Goal: Information Seeking & Learning: Learn about a topic

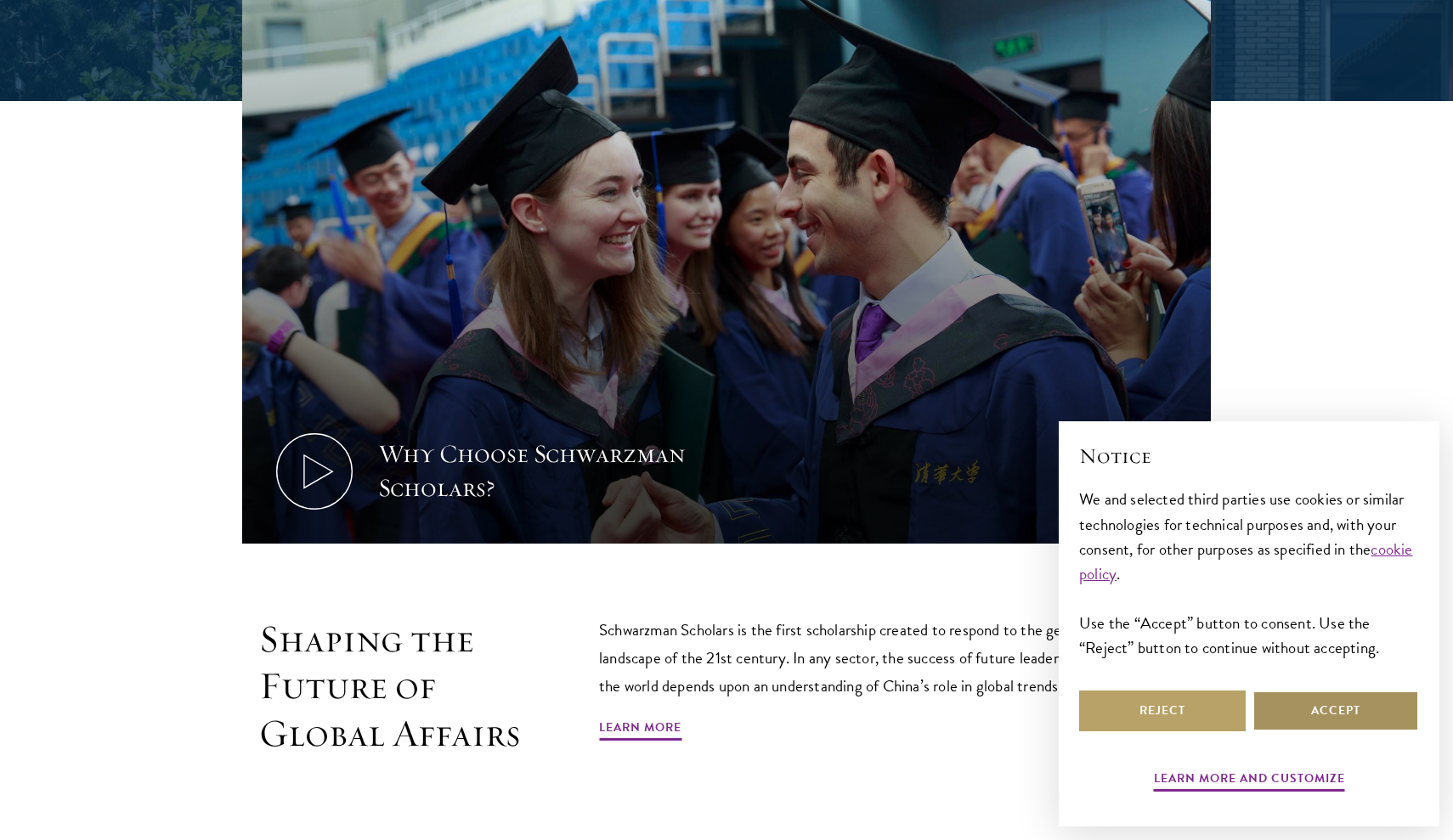
click at [1319, 722] on button "Accept" at bounding box center [1336, 711] width 167 height 41
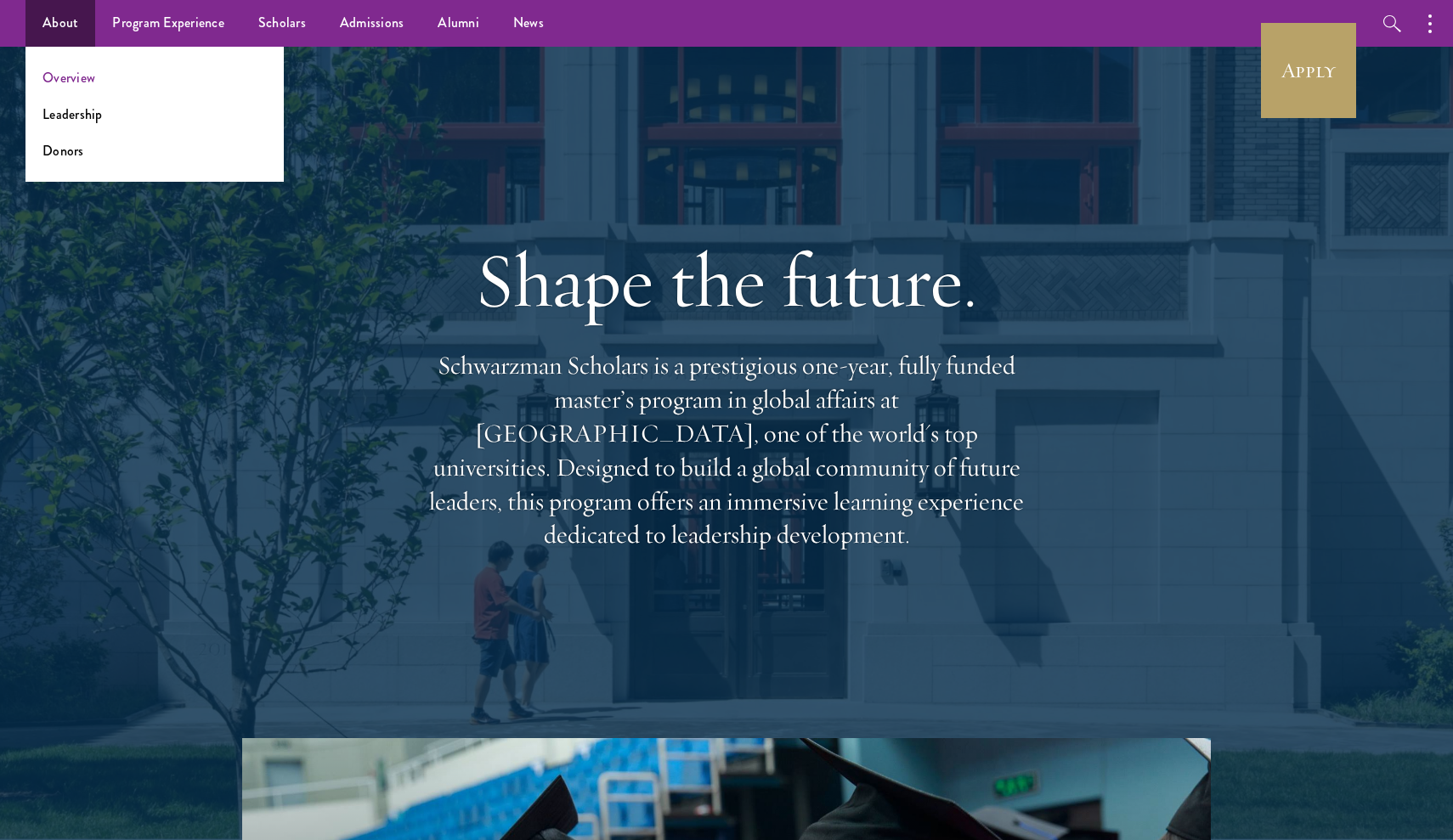
click at [75, 80] on link "Overview" at bounding box center [68, 78] width 53 height 20
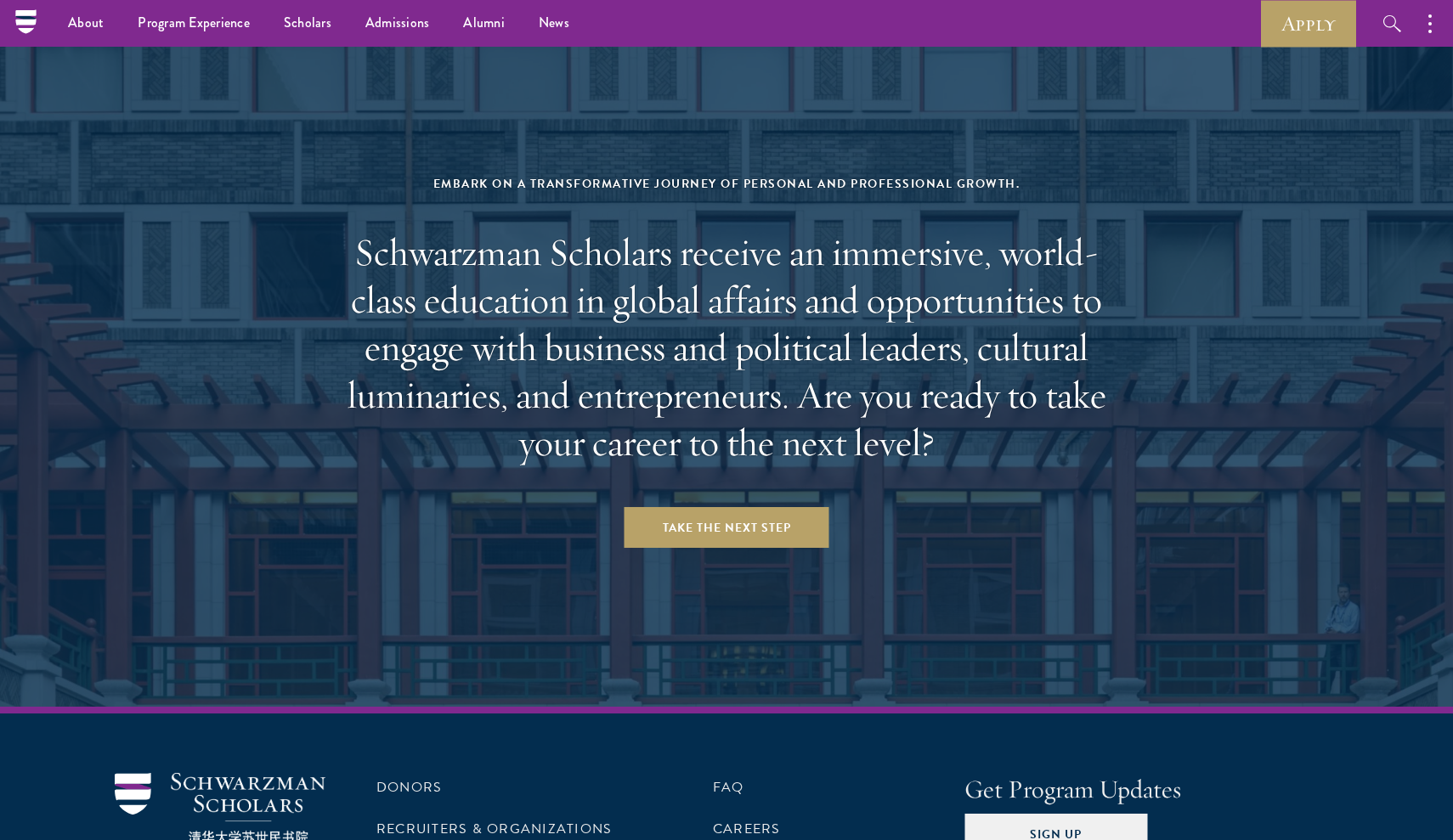
scroll to position [6930, 0]
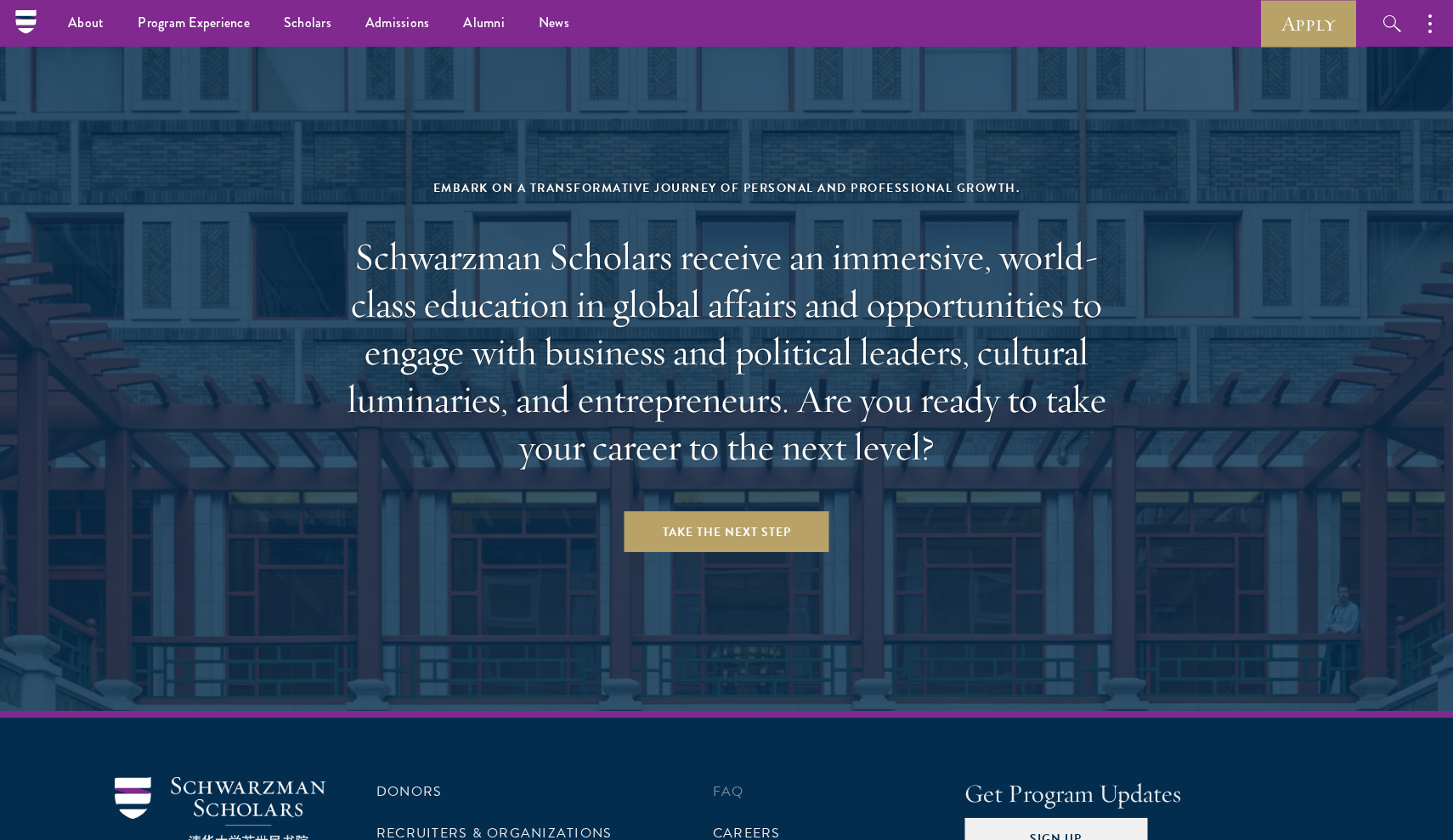
click at [736, 781] on link "FAQ" at bounding box center [729, 791] width 32 height 21
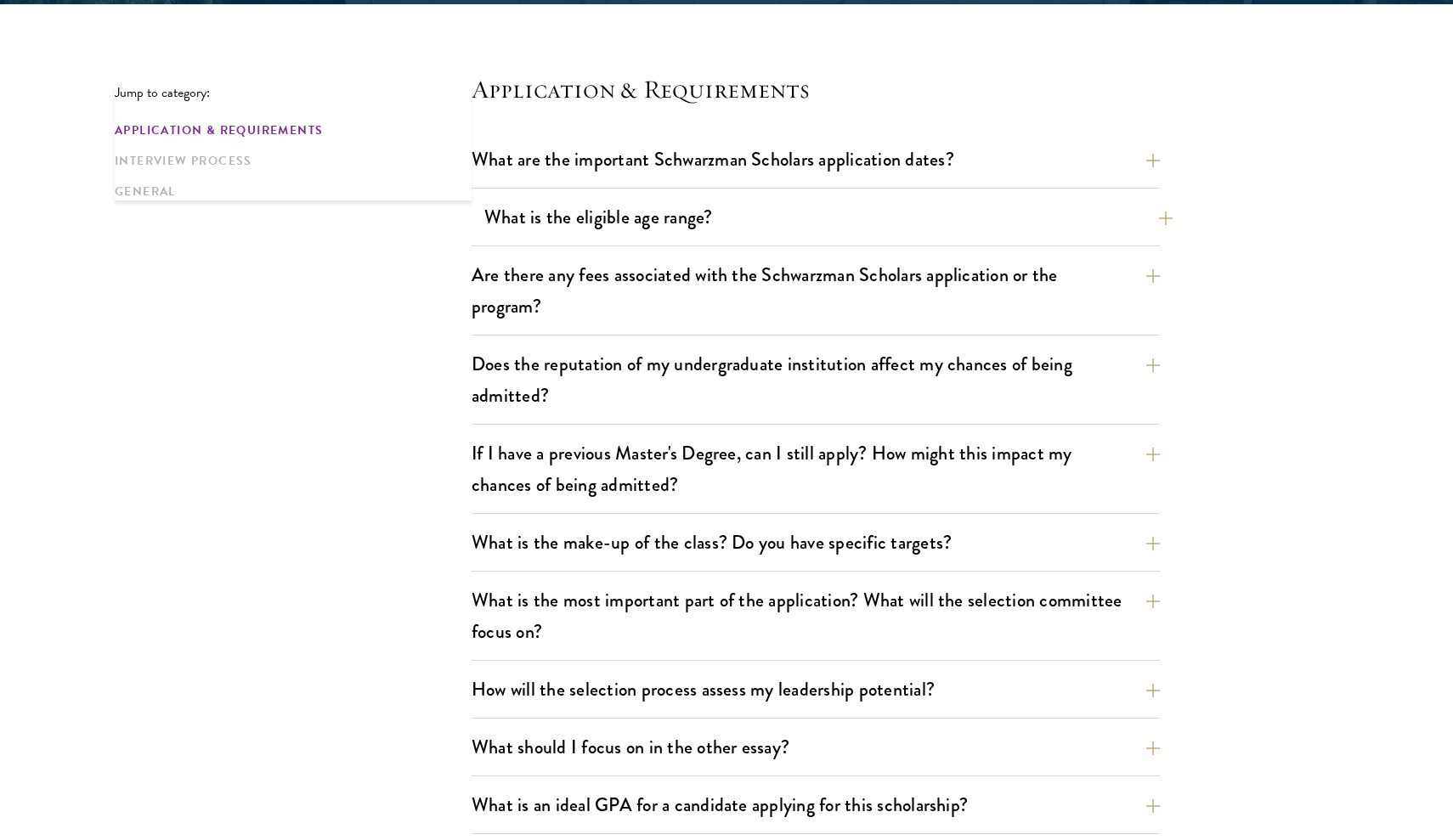
scroll to position [294, 0]
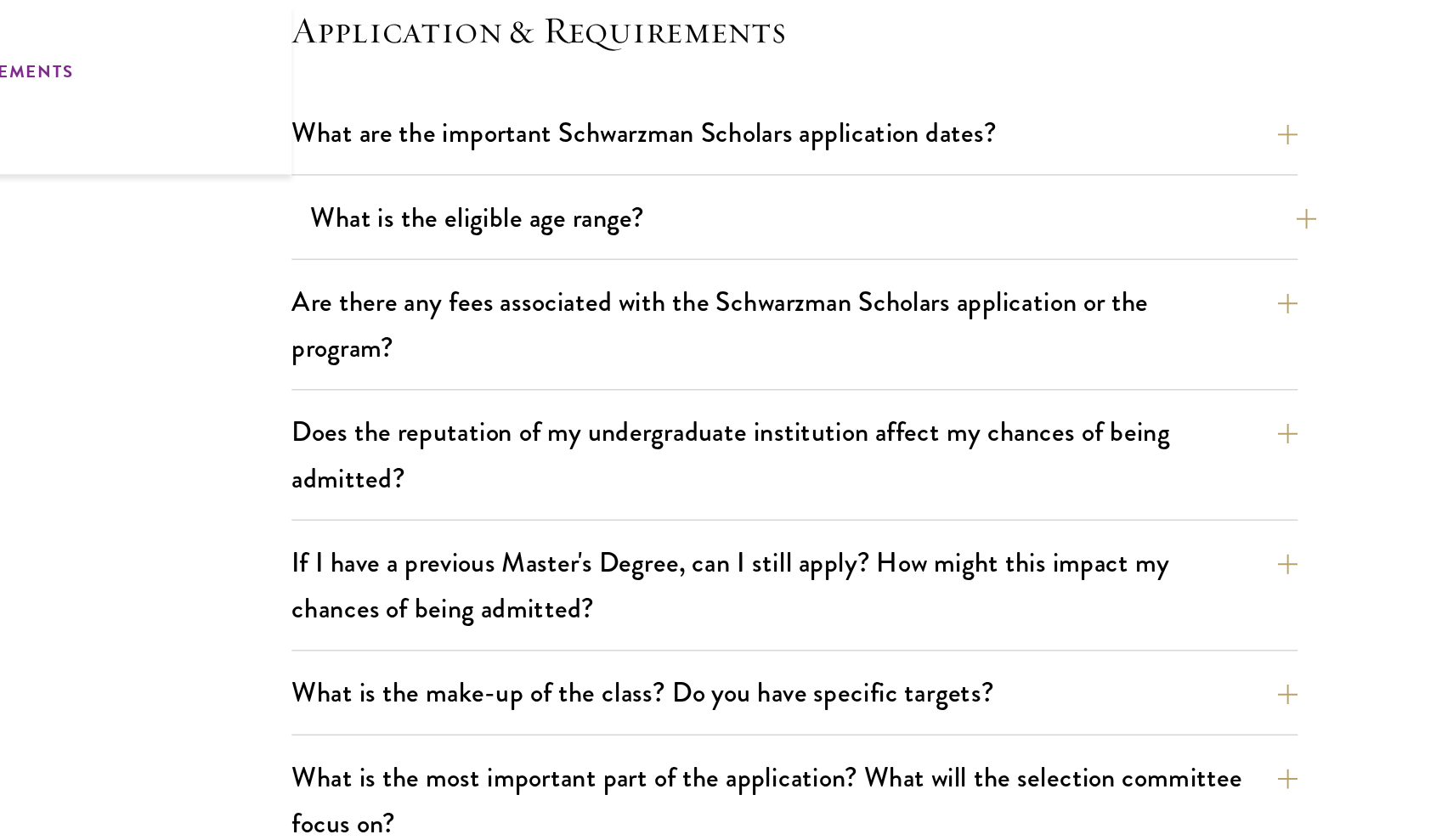
click at [588, 335] on button "What is the eligible age range?" at bounding box center [828, 354] width 688 height 39
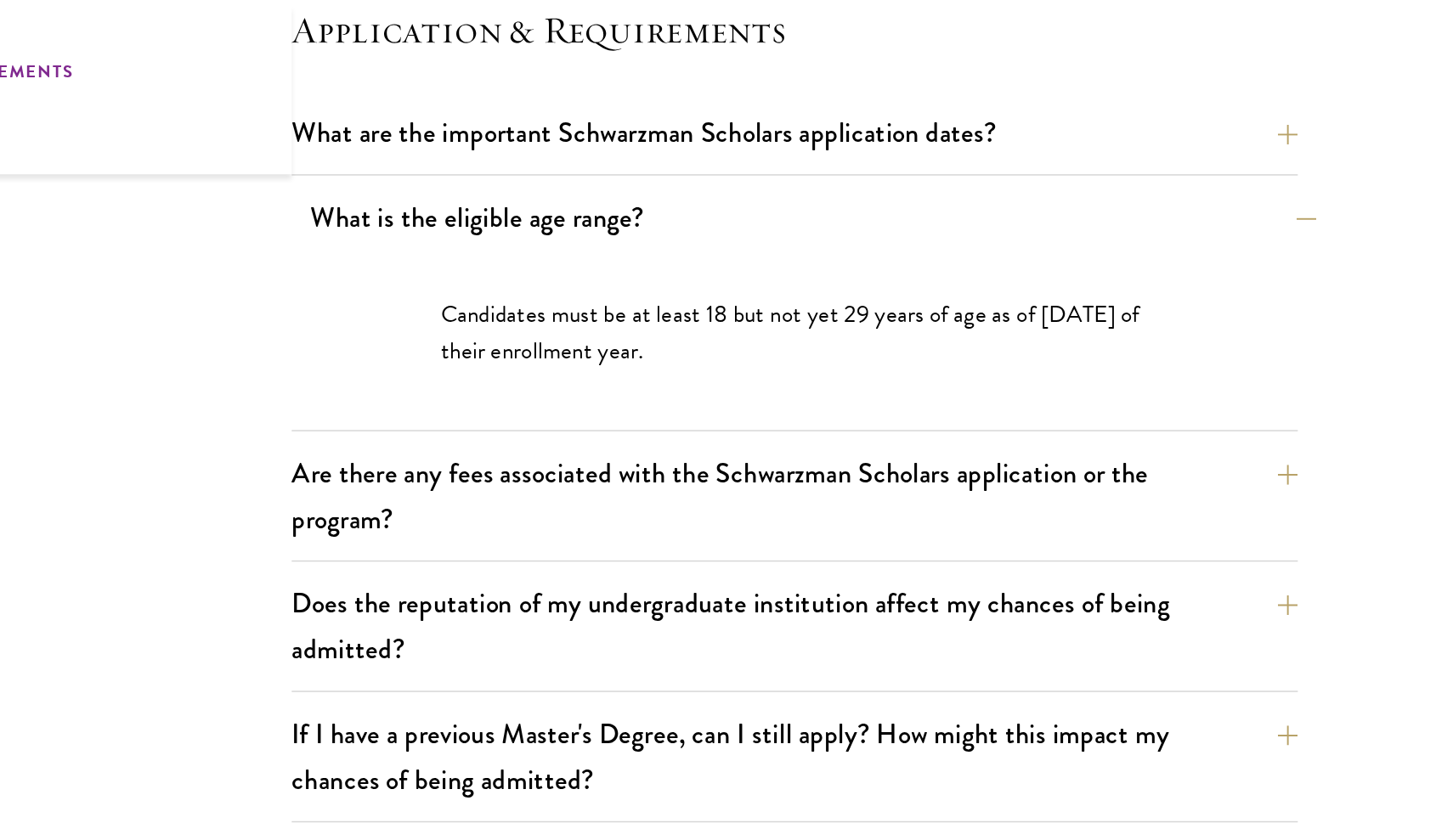
click at [588, 335] on button "What is the eligible age range?" at bounding box center [828, 354] width 688 height 39
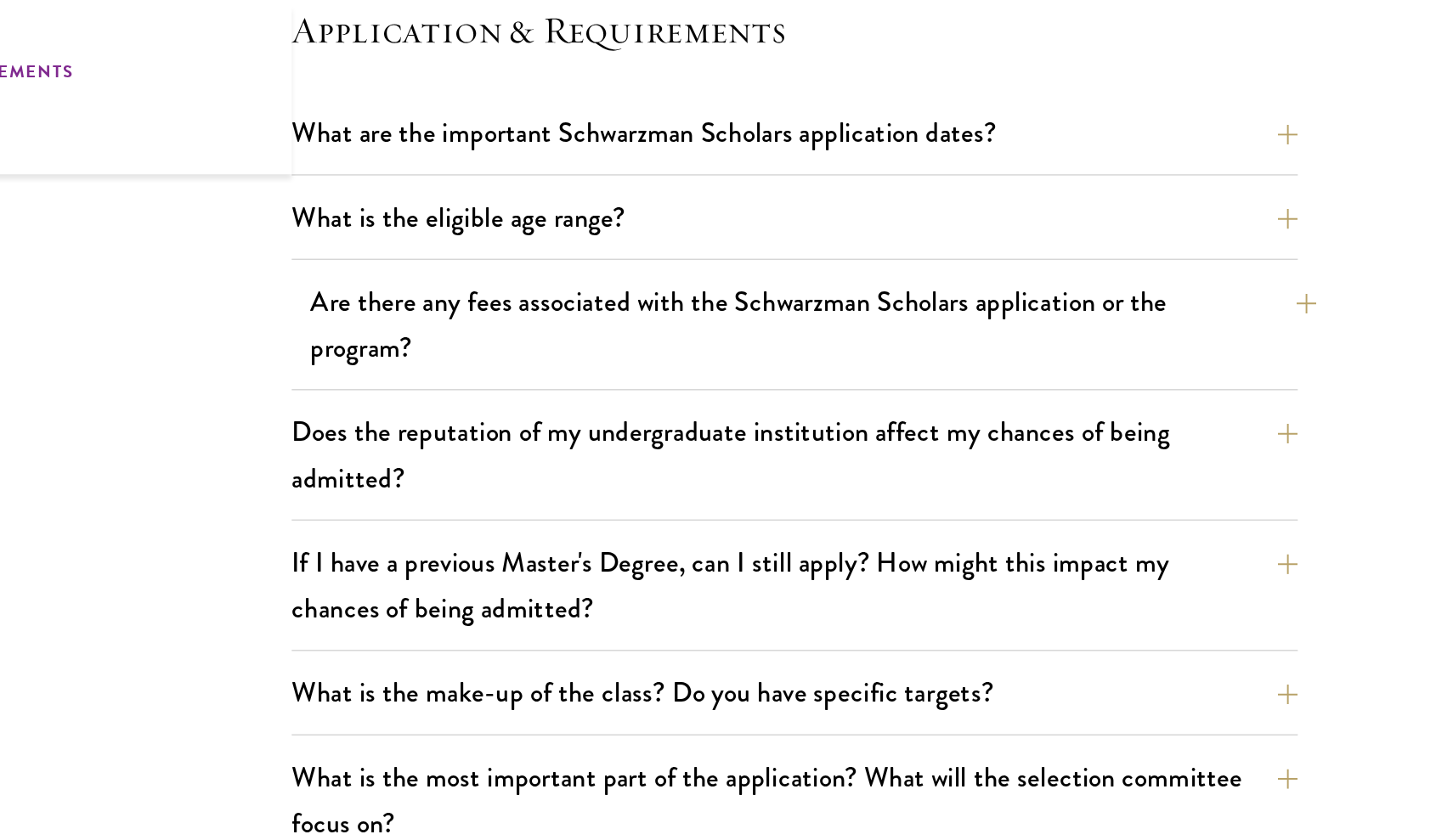
click at [550, 393] on button "Are there any fees associated with the Schwarzman Scholars application or the p…" at bounding box center [828, 427] width 688 height 69
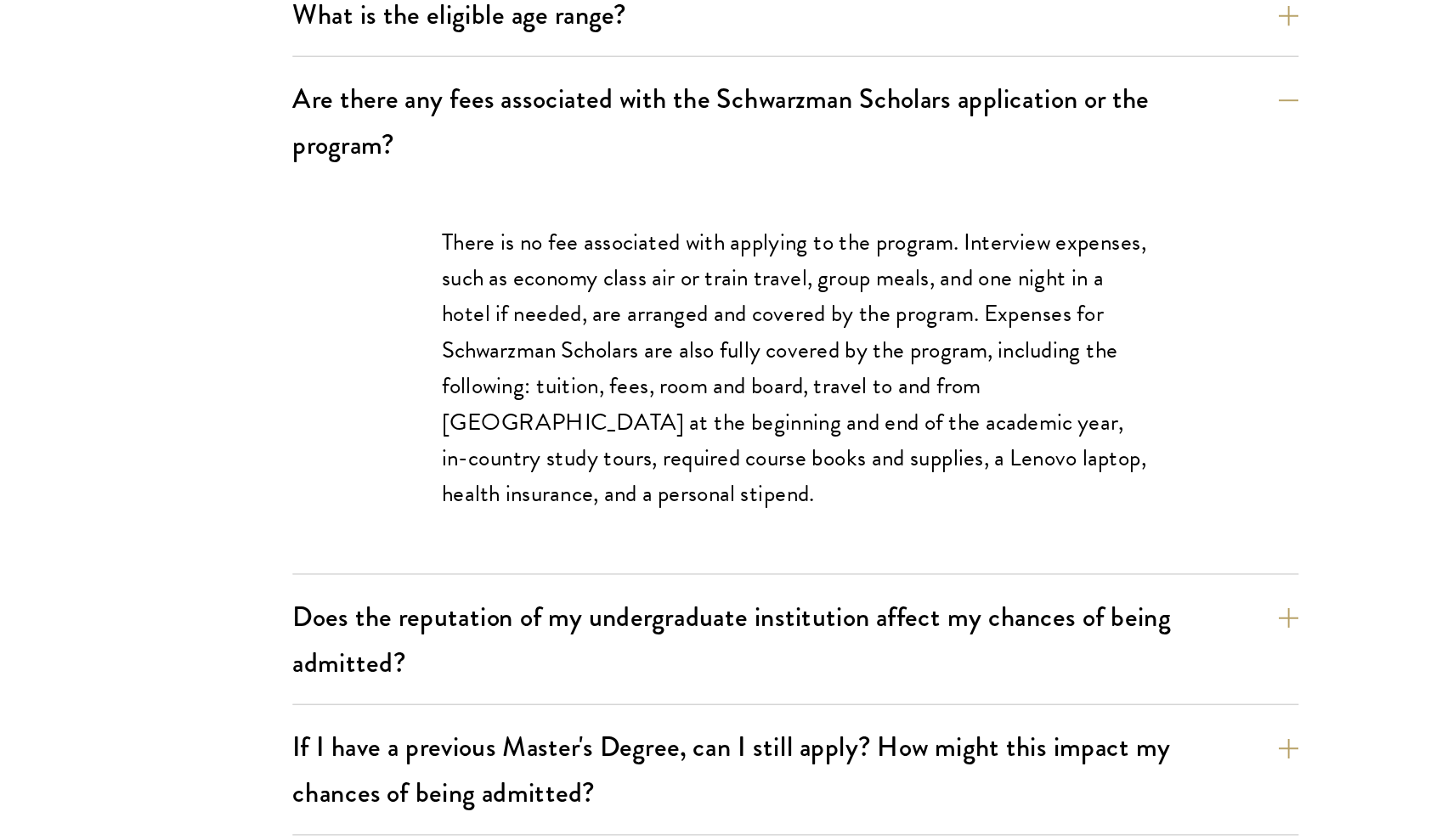
scroll to position [360, 0]
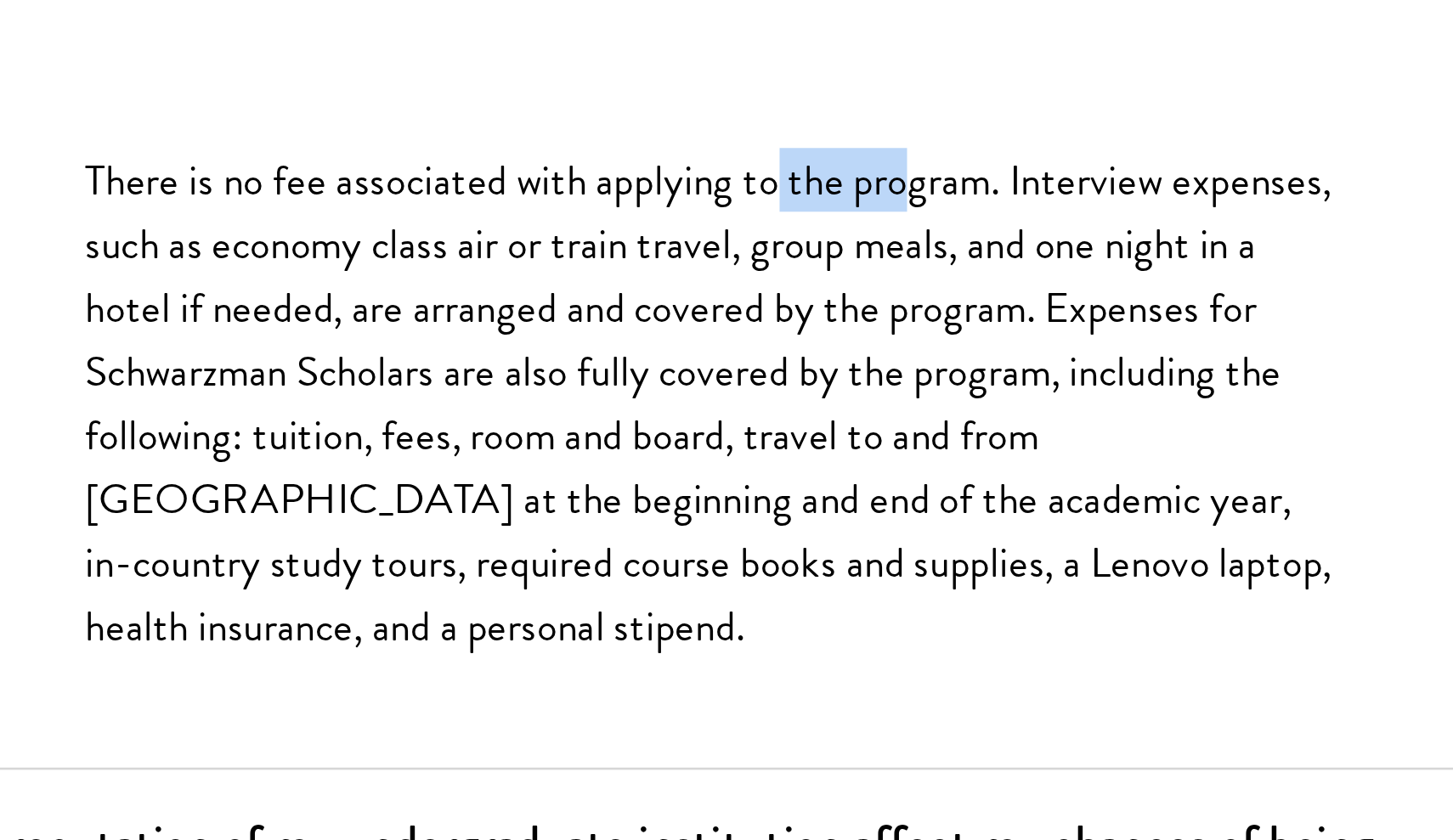
drag, startPoint x: 299, startPoint y: 71, endPoint x: 351, endPoint y: 79, distance: 52.6
click at [573, 430] on p "There is no fee associated with applying to the program. Interview expenses, su…" at bounding box center [815, 530] width 484 height 198
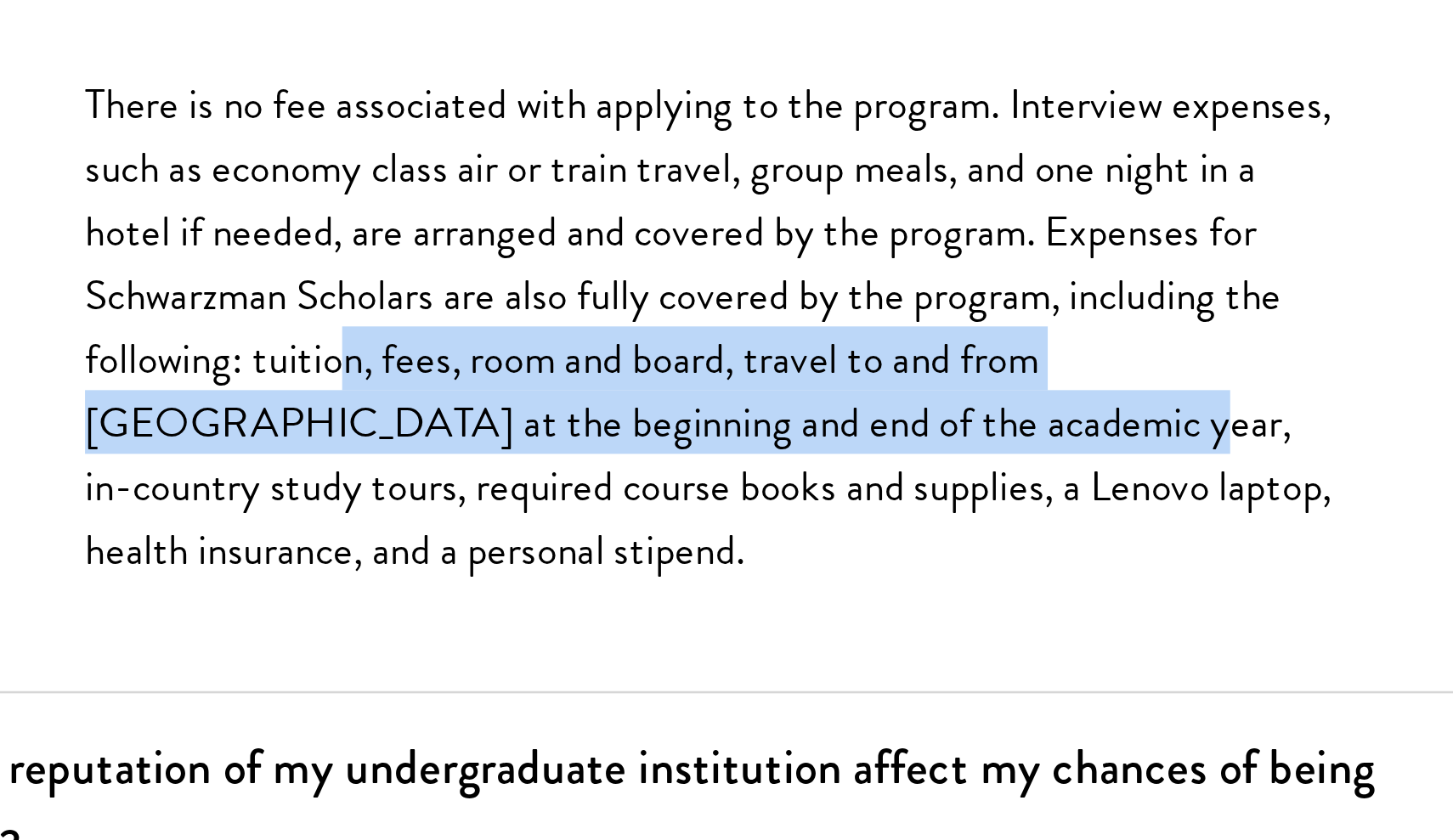
drag, startPoint x: 132, startPoint y: 143, endPoint x: 325, endPoint y: 159, distance: 193.7
click at [573, 430] on p "There is no fee associated with applying to the program. Interview expenses, su…" at bounding box center [815, 530] width 484 height 198
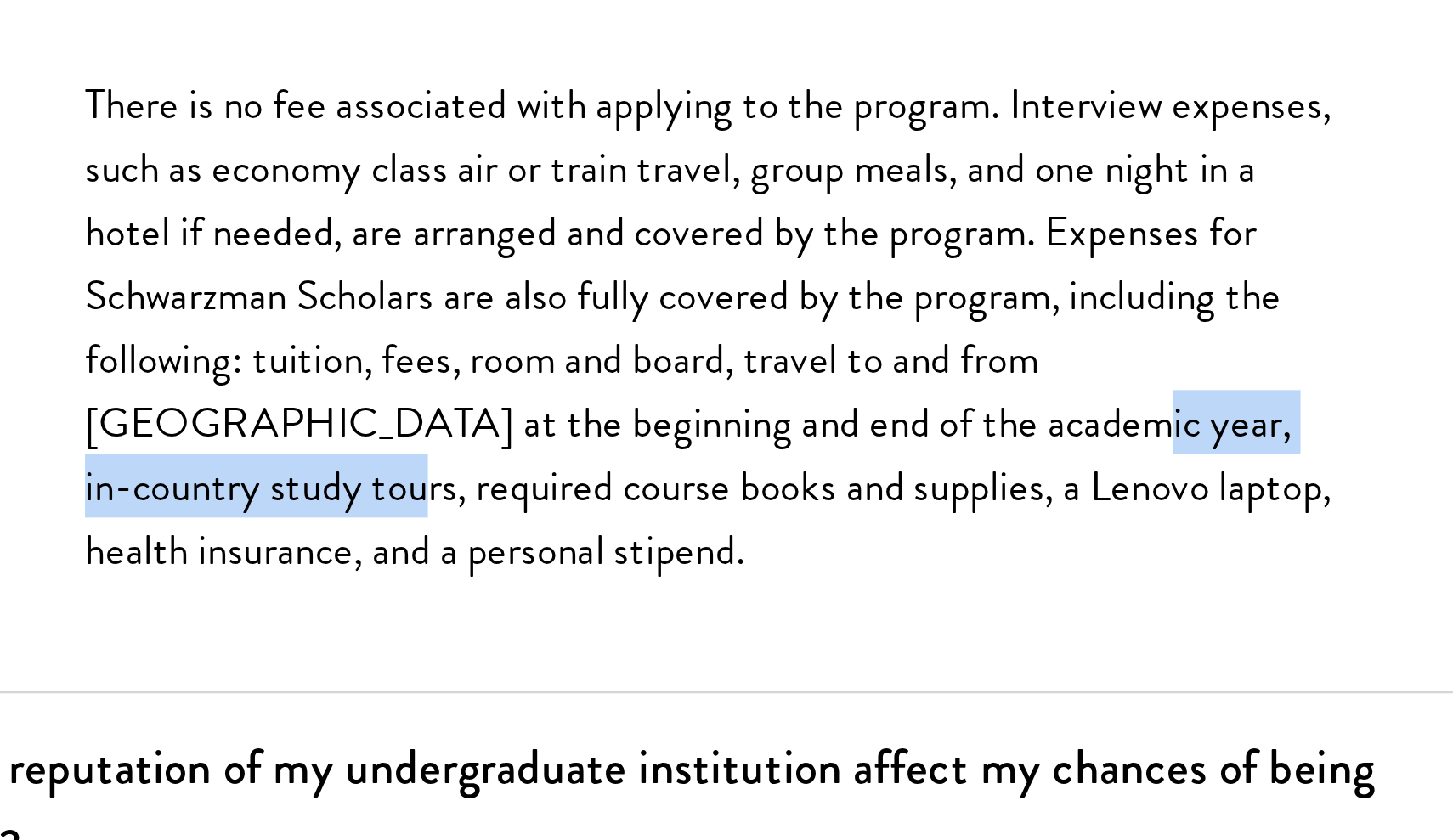
drag, startPoint x: 297, startPoint y: 164, endPoint x: 482, endPoint y: 162, distance: 185.0
click at [573, 430] on p "There is no fee associated with applying to the program. Interview expenses, su…" at bounding box center [815, 530] width 484 height 198
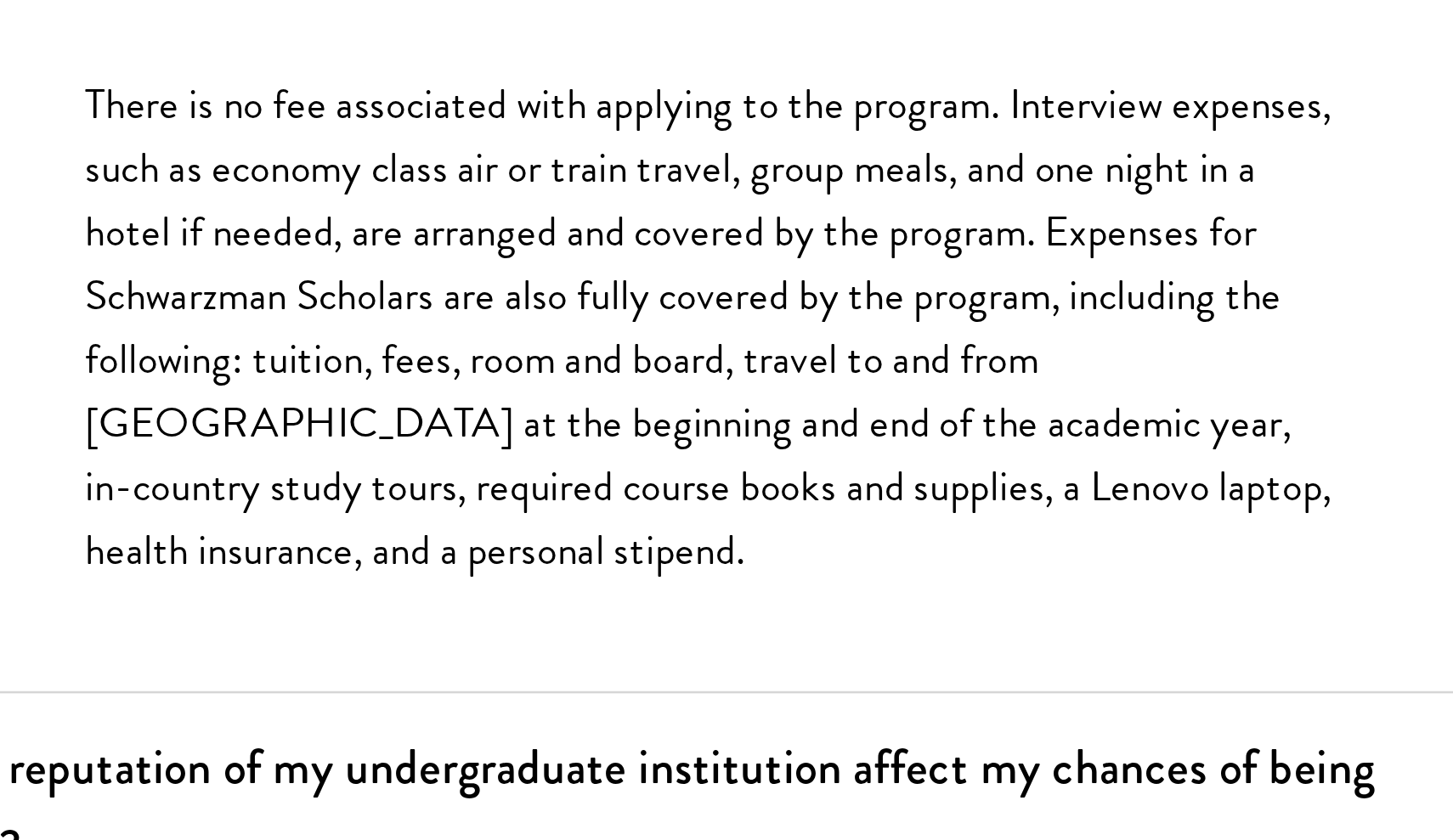
click at [573, 430] on p "There is no fee associated with applying to the program. Interview expenses, su…" at bounding box center [815, 530] width 484 height 198
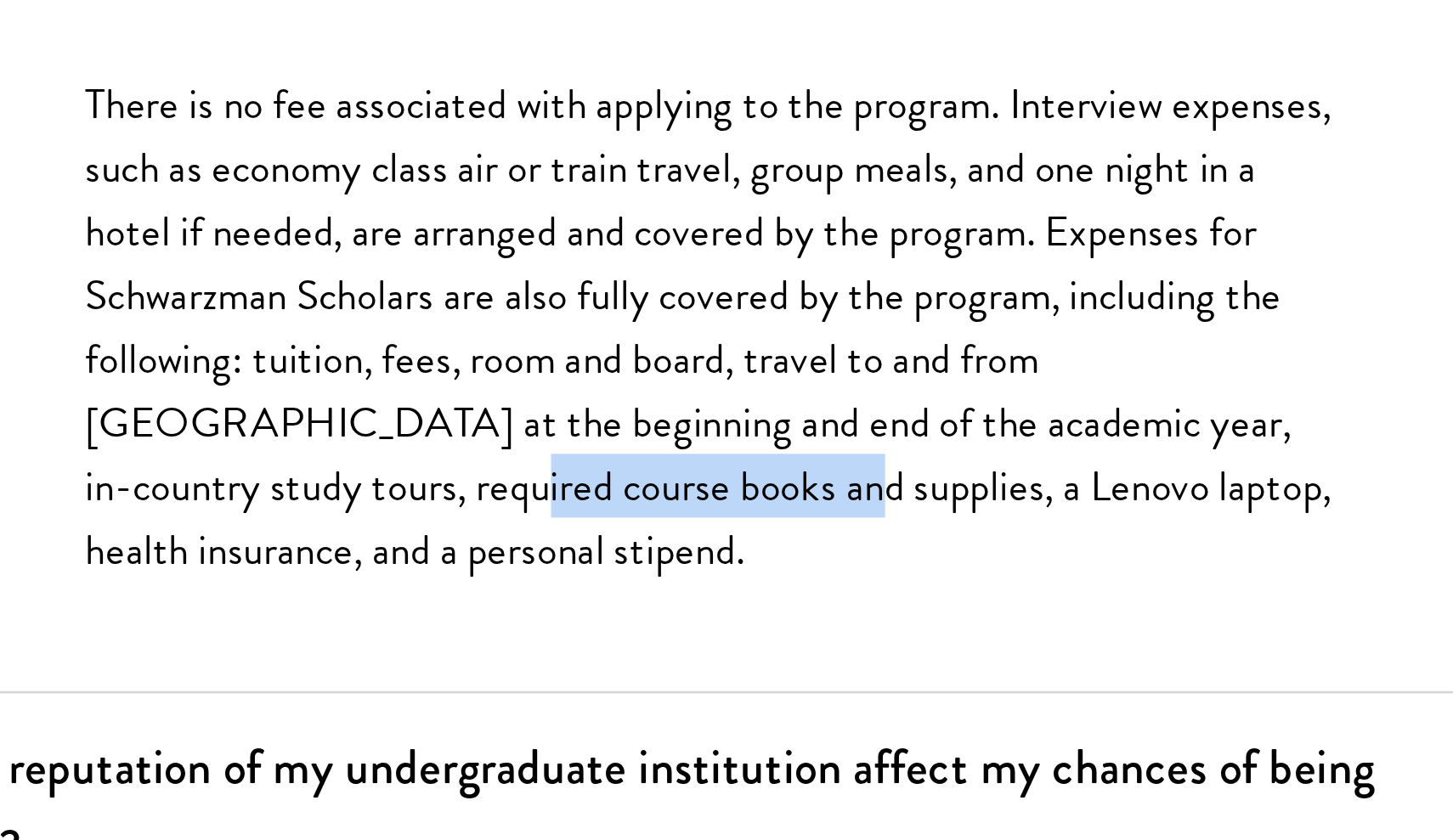
drag, startPoint x: 66, startPoint y: 183, endPoint x: 195, endPoint y: 188, distance: 129.1
click at [573, 430] on p "There is no fee associated with applying to the program. Interview expenses, su…" at bounding box center [815, 530] width 484 height 198
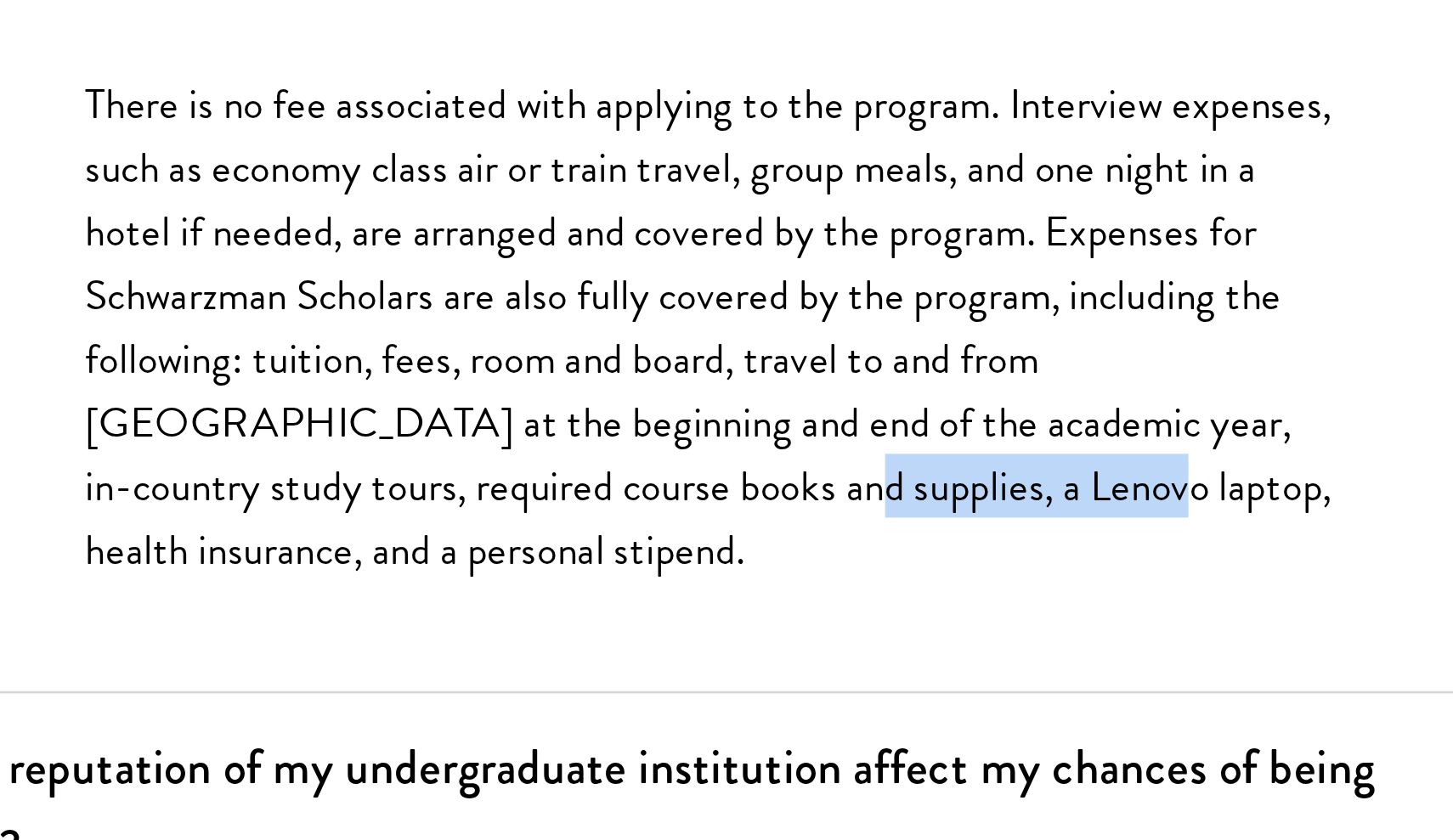
drag, startPoint x: 194, startPoint y: 187, endPoint x: 315, endPoint y: 192, distance: 121.1
click at [573, 430] on p "There is no fee associated with applying to the program. Interview expenses, su…" at bounding box center [815, 530] width 484 height 198
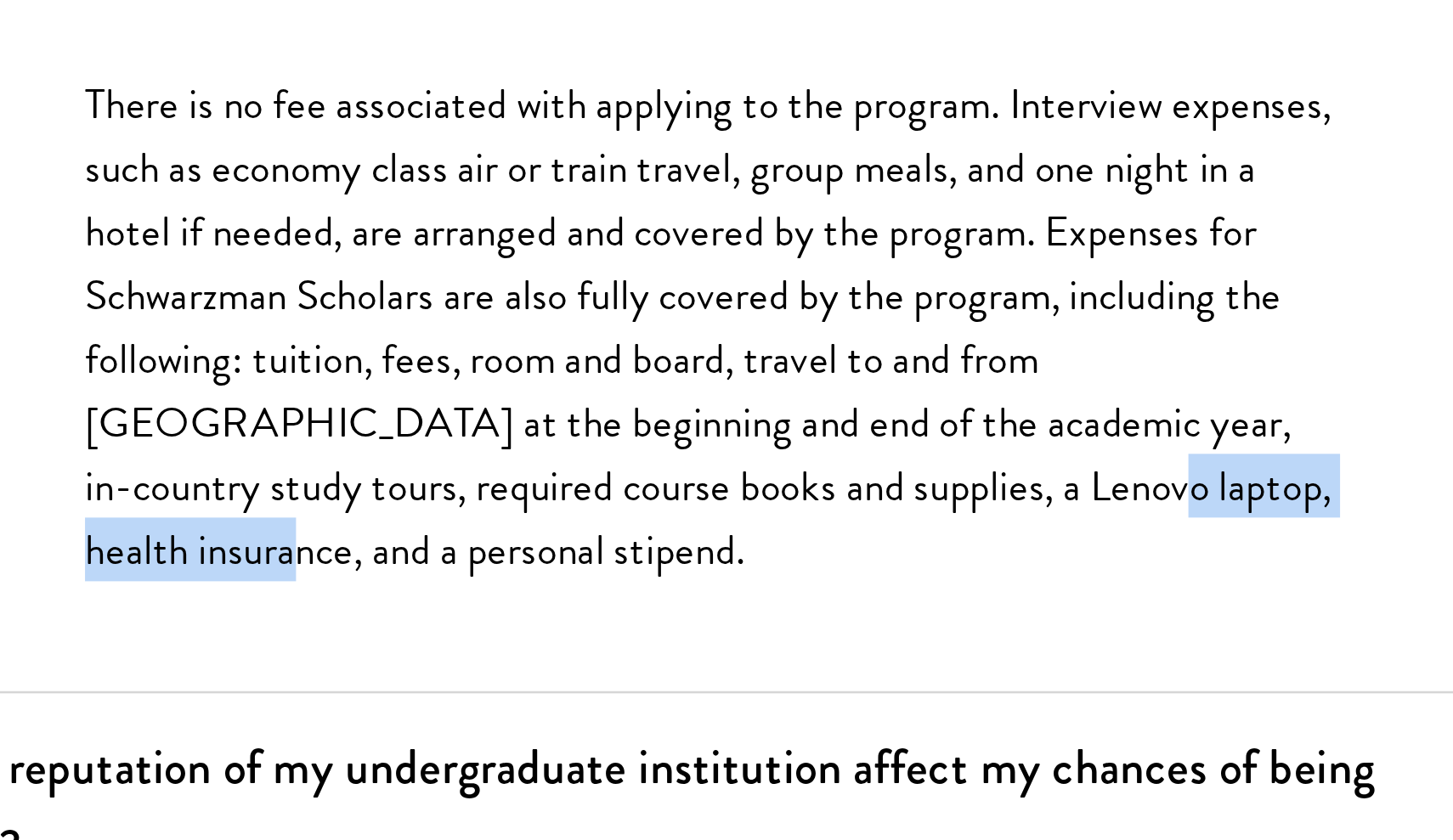
drag, startPoint x: 315, startPoint y: 192, endPoint x: 451, endPoint y: 193, distance: 136.0
click at [573, 430] on p "There is no fee associated with applying to the program. Interview expenses, su…" at bounding box center [815, 530] width 484 height 198
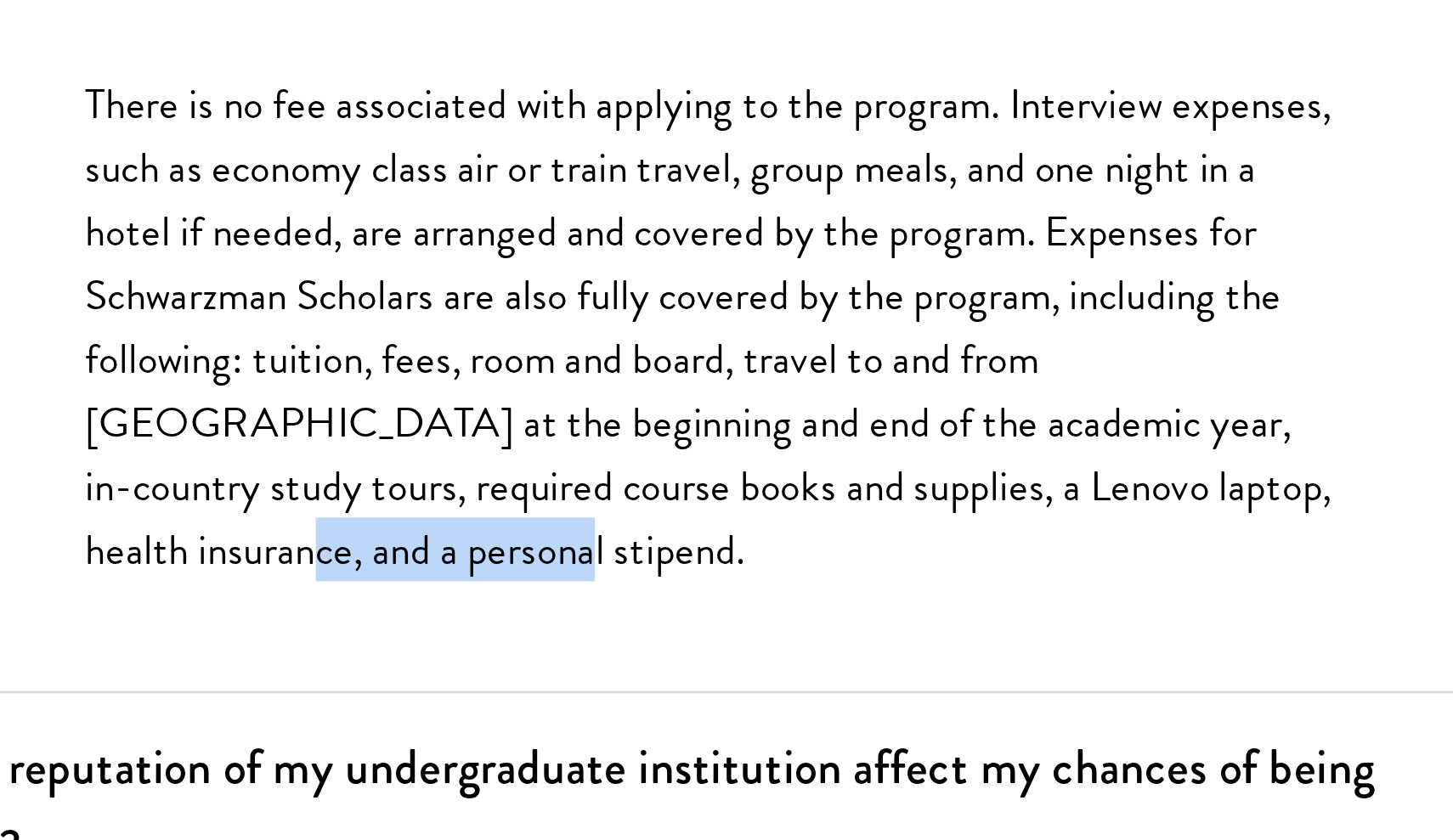
drag, startPoint x: 27, startPoint y: 216, endPoint x: 162, endPoint y: 221, distance: 135.1
click at [523, 406] on div "There is no fee associated with applying to the program. Interview expenses, su…" at bounding box center [815, 539] width 586 height 266
click at [573, 430] on p "There is no fee associated with applying to the program. Interview expenses, su…" at bounding box center [815, 530] width 484 height 198
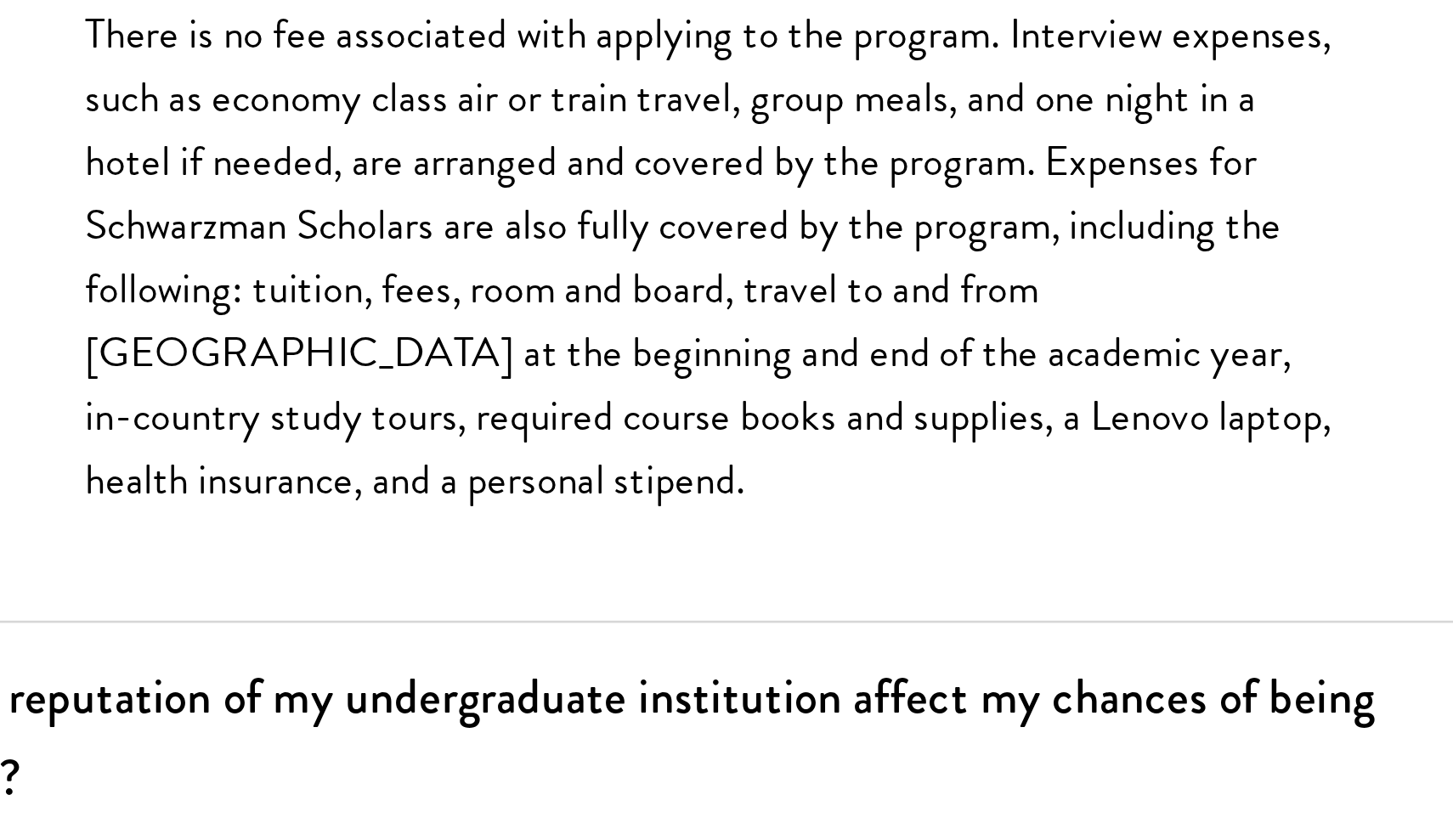
scroll to position [600, 0]
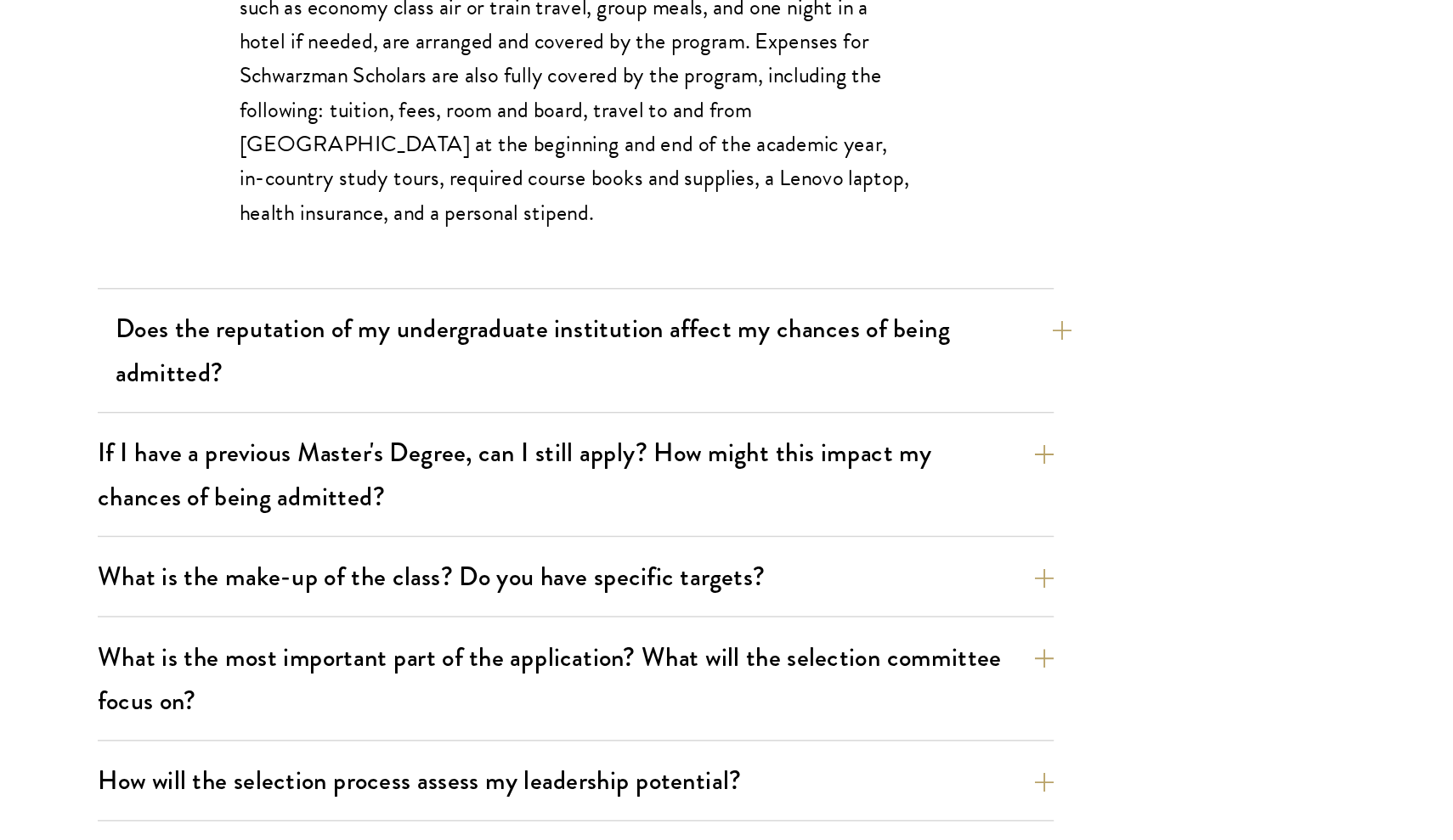
click at [484, 441] on button "Does the reputation of my undergraduate institution affect my chances of being …" at bounding box center [828, 476] width 688 height 69
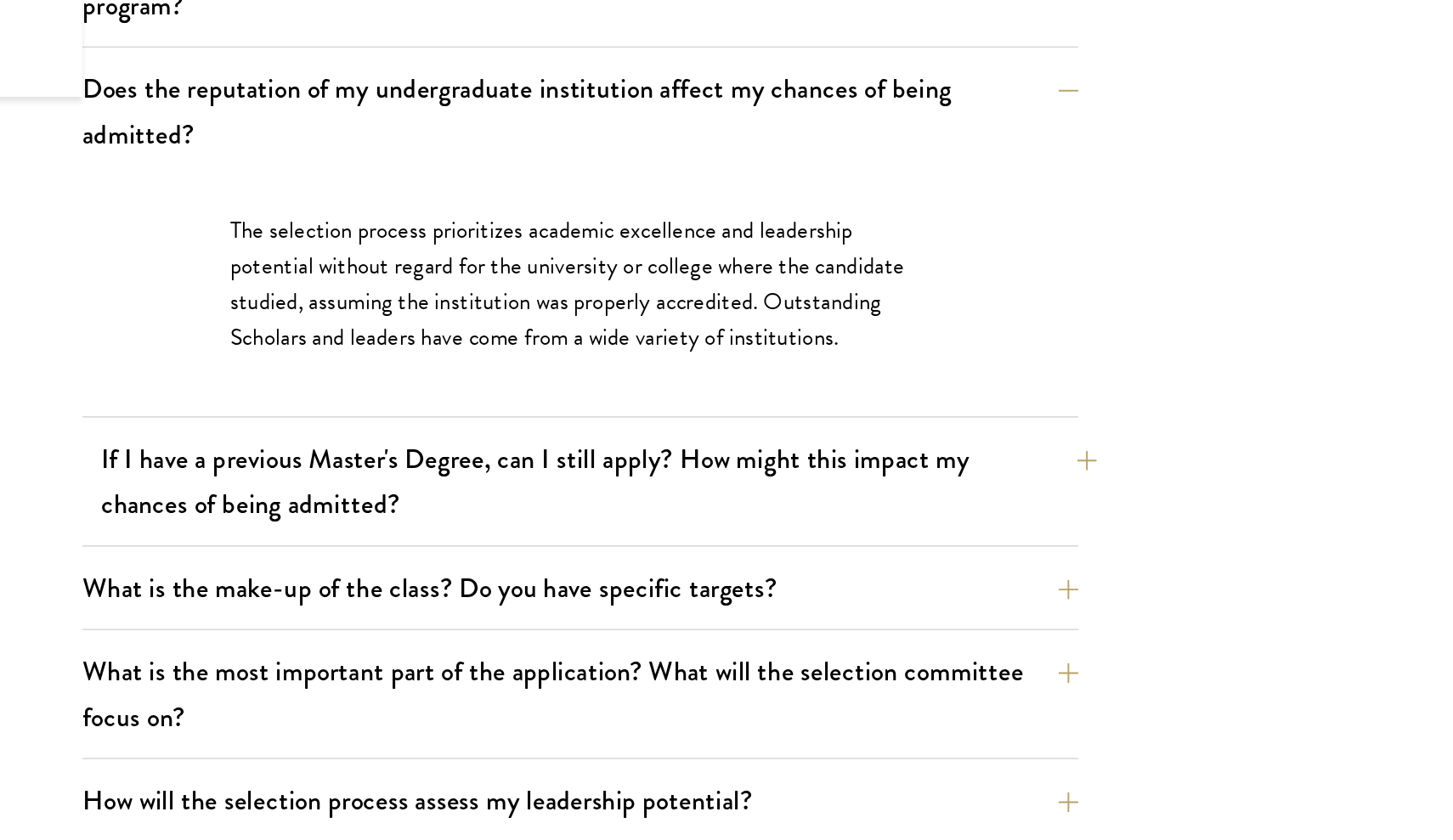
click at [484, 431] on button "If I have a previous Master's Degree, can I still apply? How might this impact …" at bounding box center [828, 466] width 688 height 69
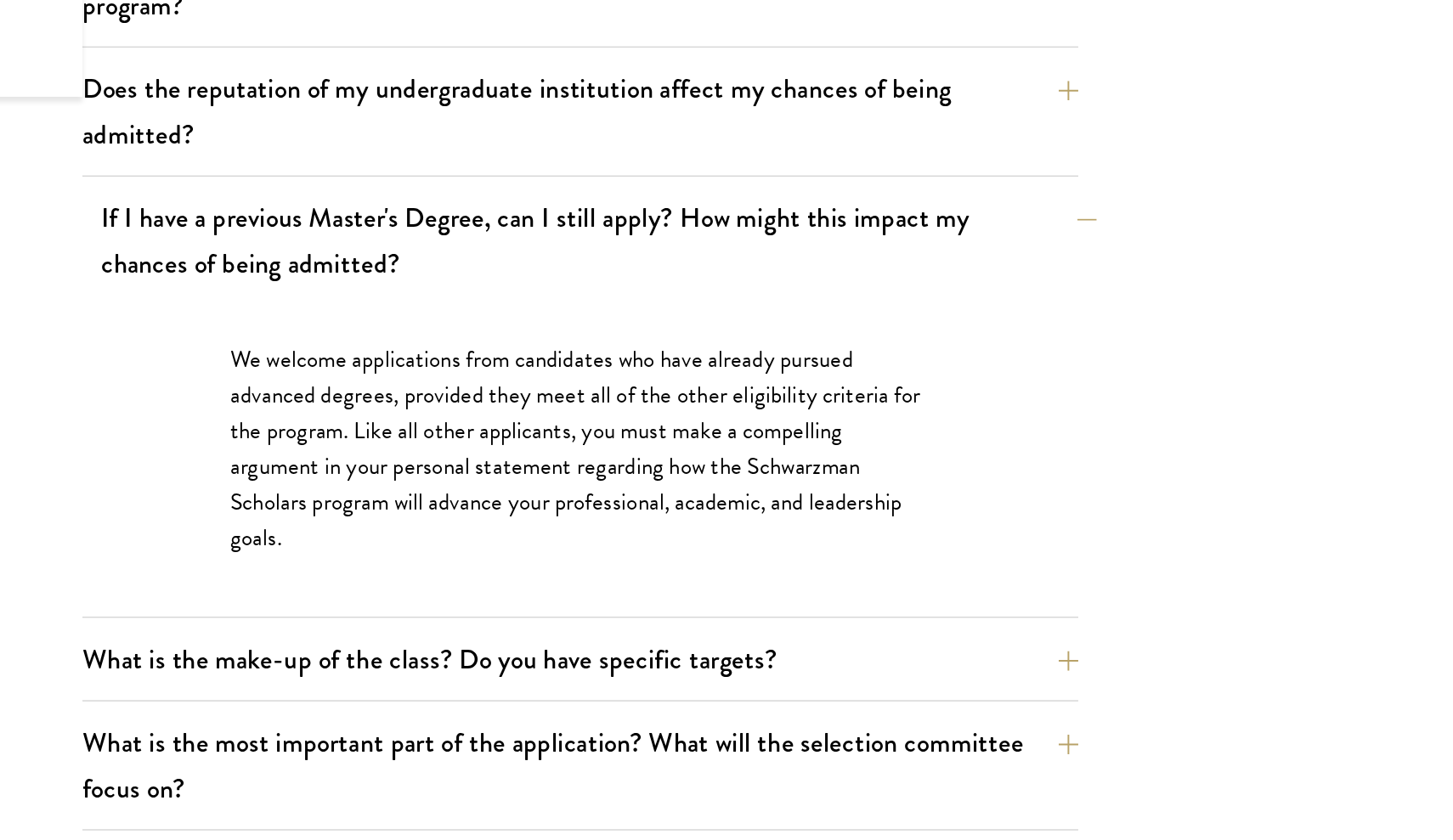
click at [566, 265] on button "If I have a previous Master's Degree, can I still apply? How might this impact …" at bounding box center [828, 300] width 688 height 69
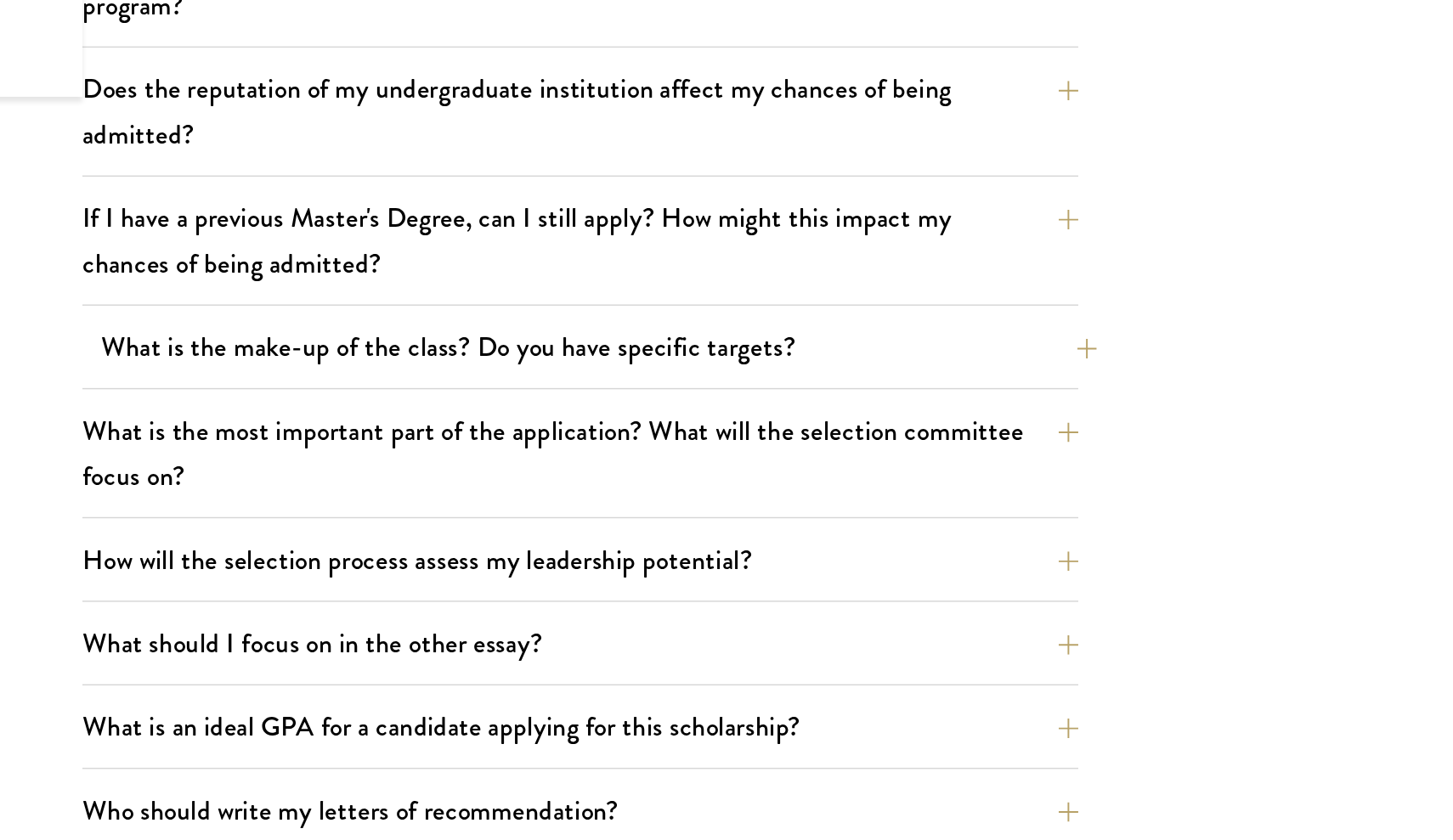
click at [563, 354] on button "What is the make-up of the class? Do you have specific targets?" at bounding box center [828, 373] width 688 height 39
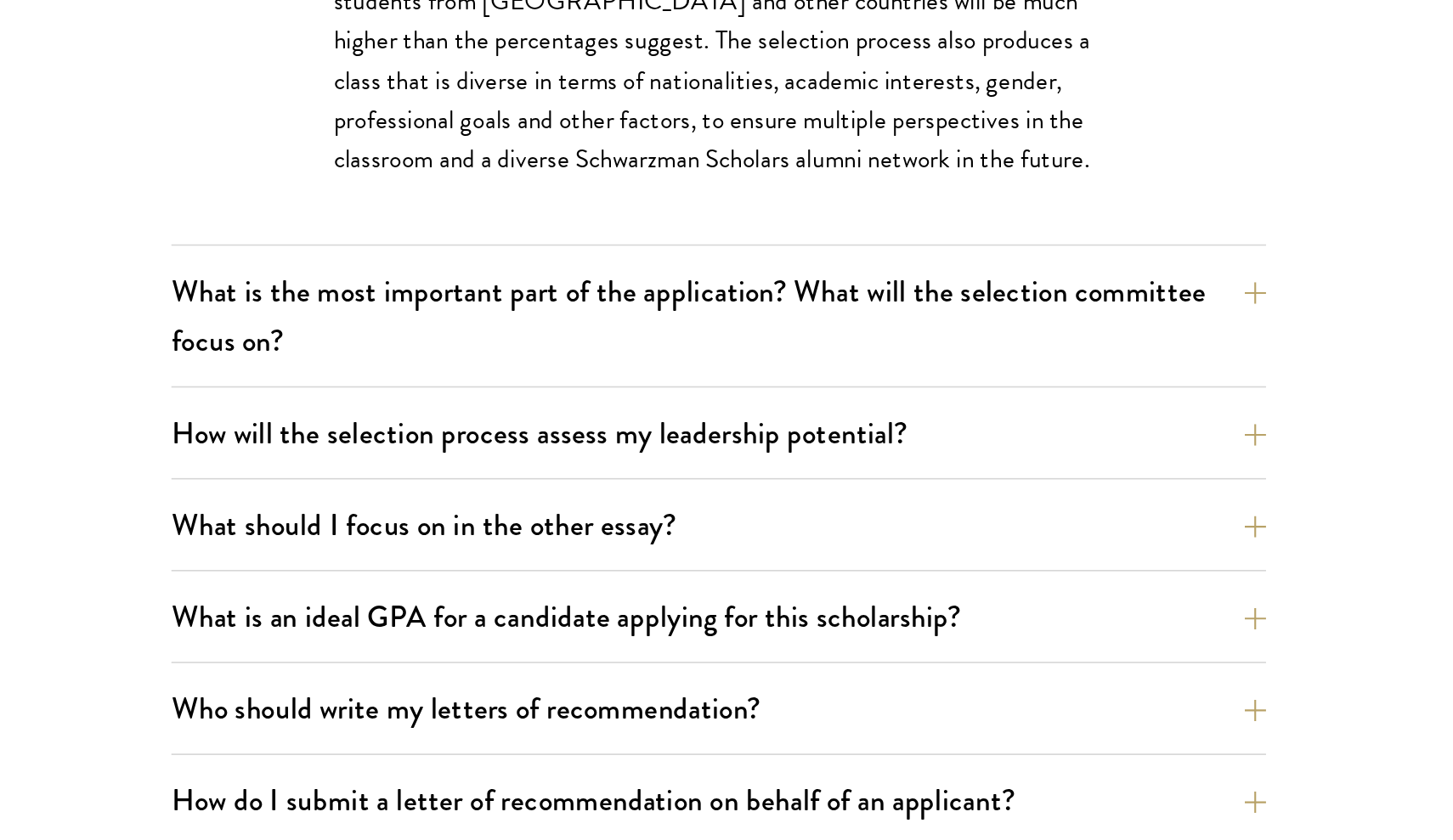
scroll to position [903, 0]
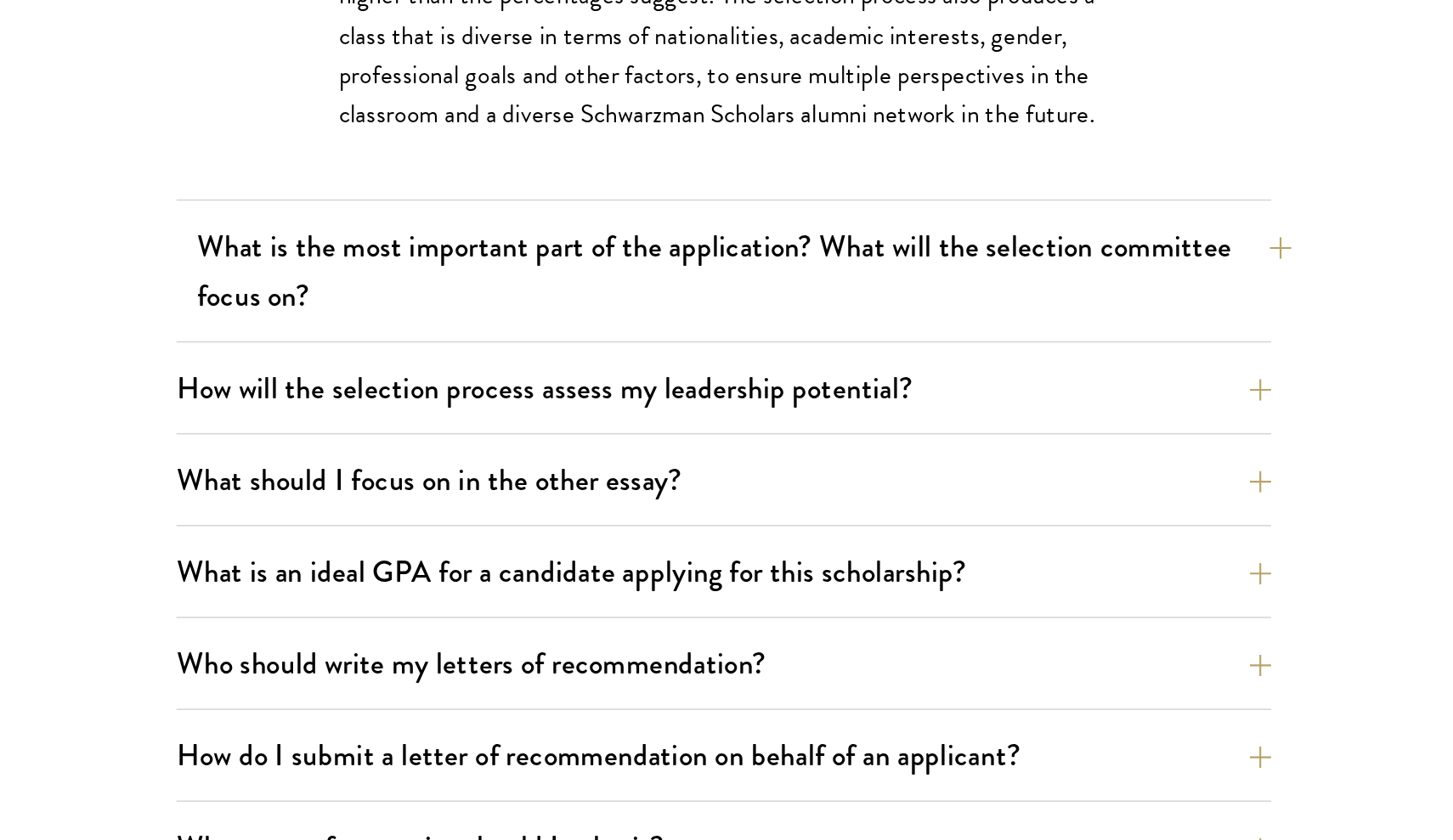
click at [570, 448] on button "What is the most important part of the application? What will the selection com…" at bounding box center [828, 483] width 688 height 69
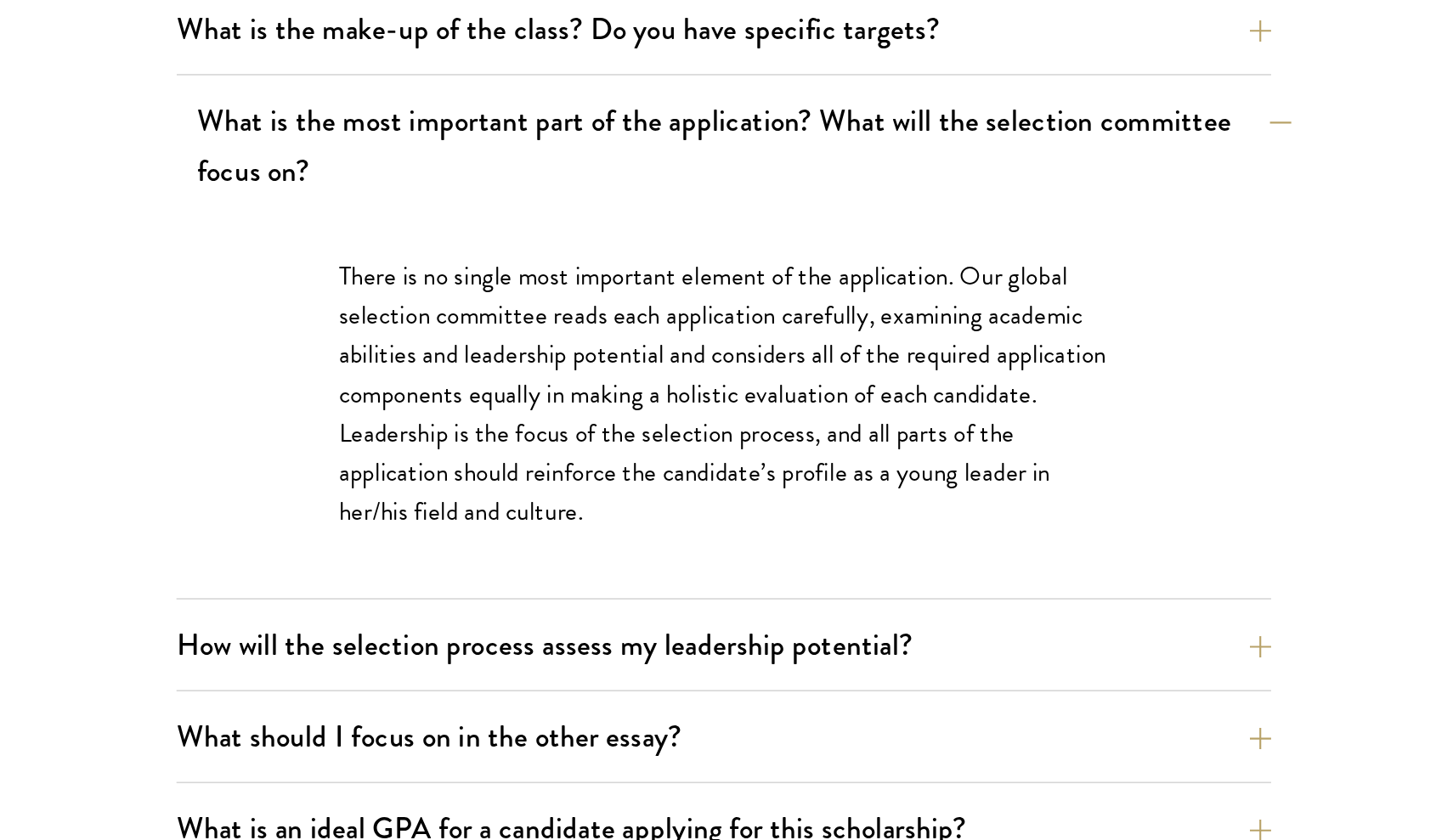
click at [588, 109] on button "What is the most important part of the application? What will the selection com…" at bounding box center [828, 144] width 688 height 69
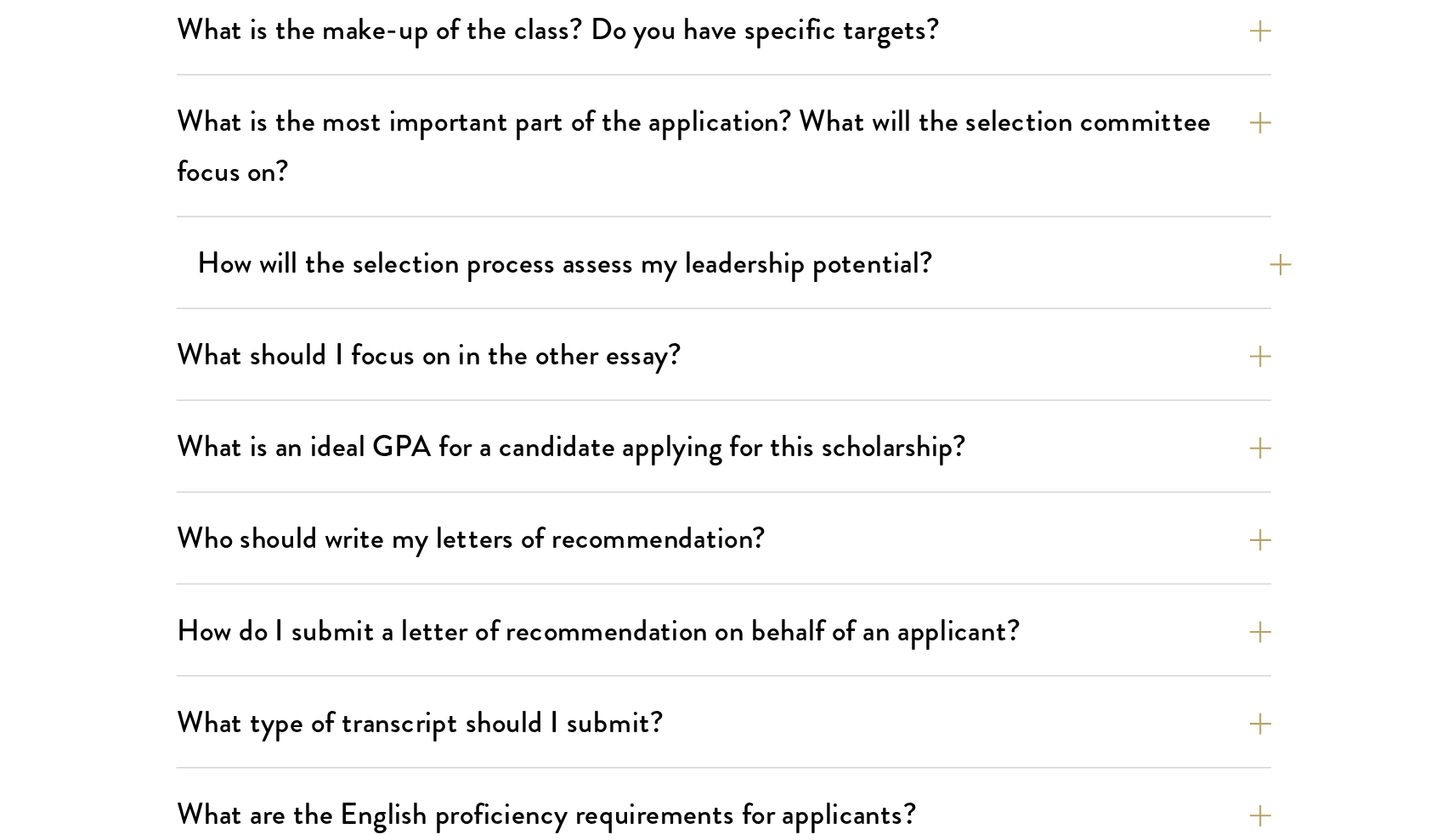
click at [591, 198] on button "How will the selection process assess my leadership potential?" at bounding box center [828, 217] width 688 height 39
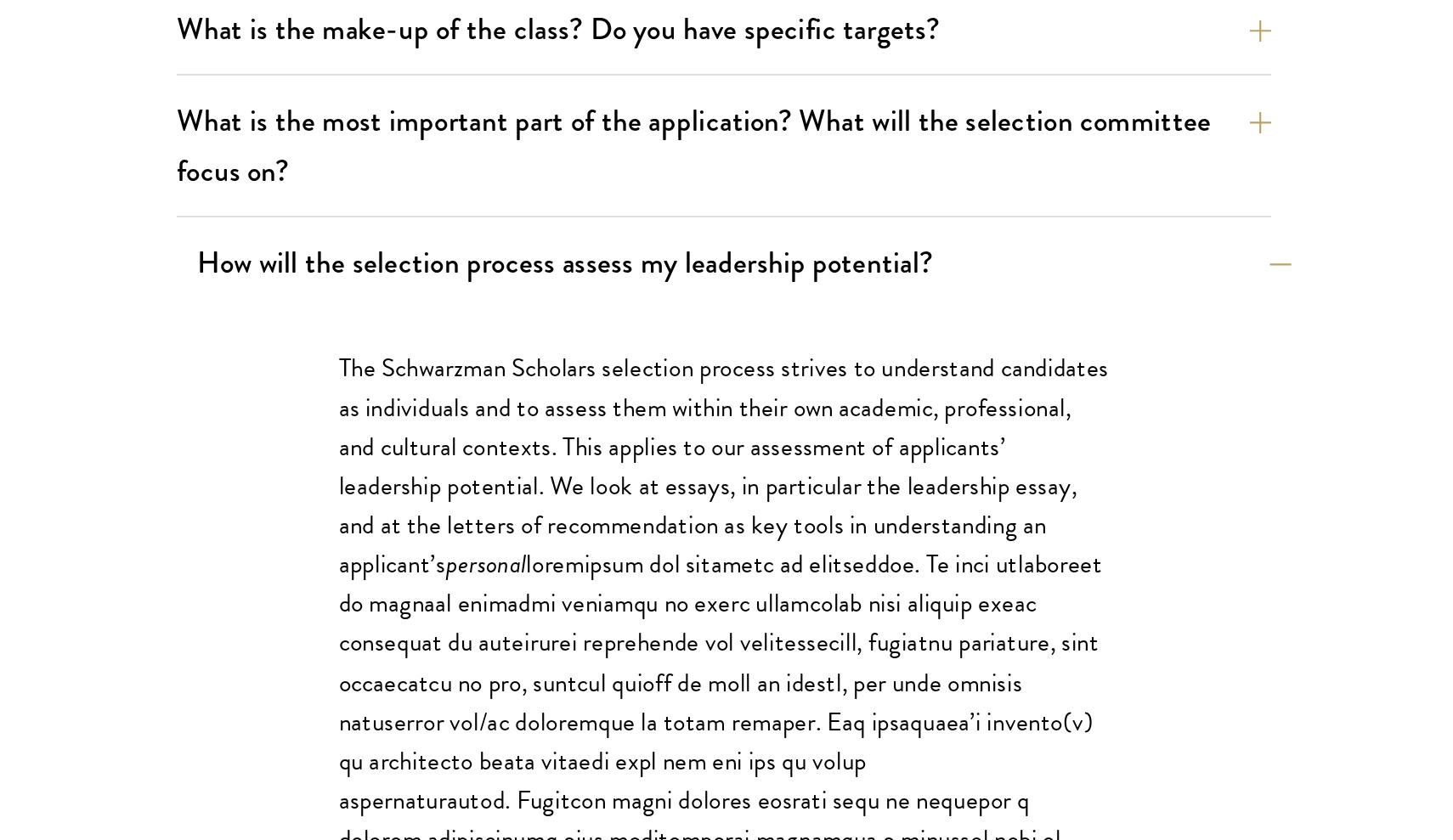
click at [591, 198] on button "How will the selection process assess my leadership potential?" at bounding box center [828, 217] width 688 height 39
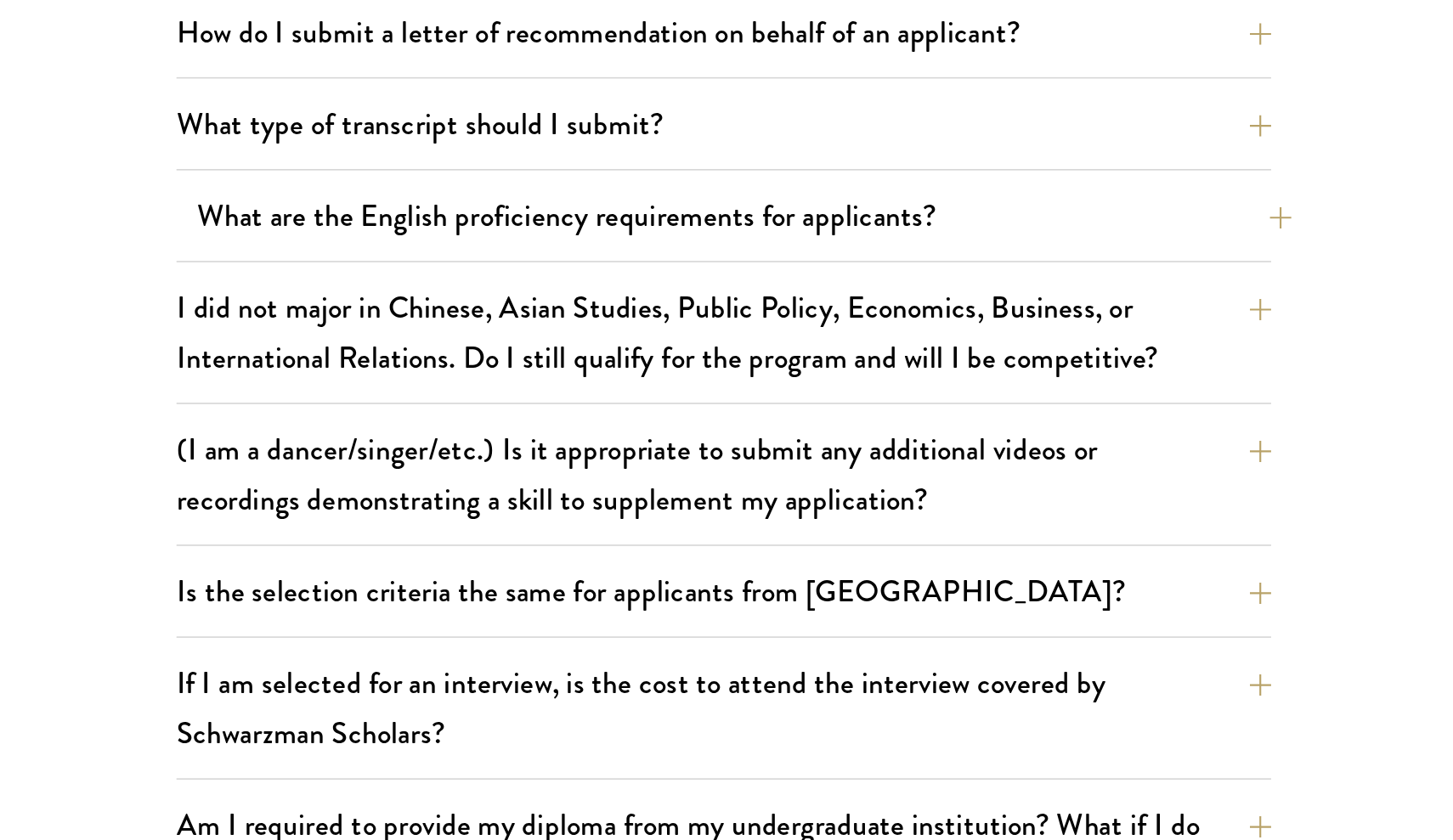
scroll to position [1024, 0]
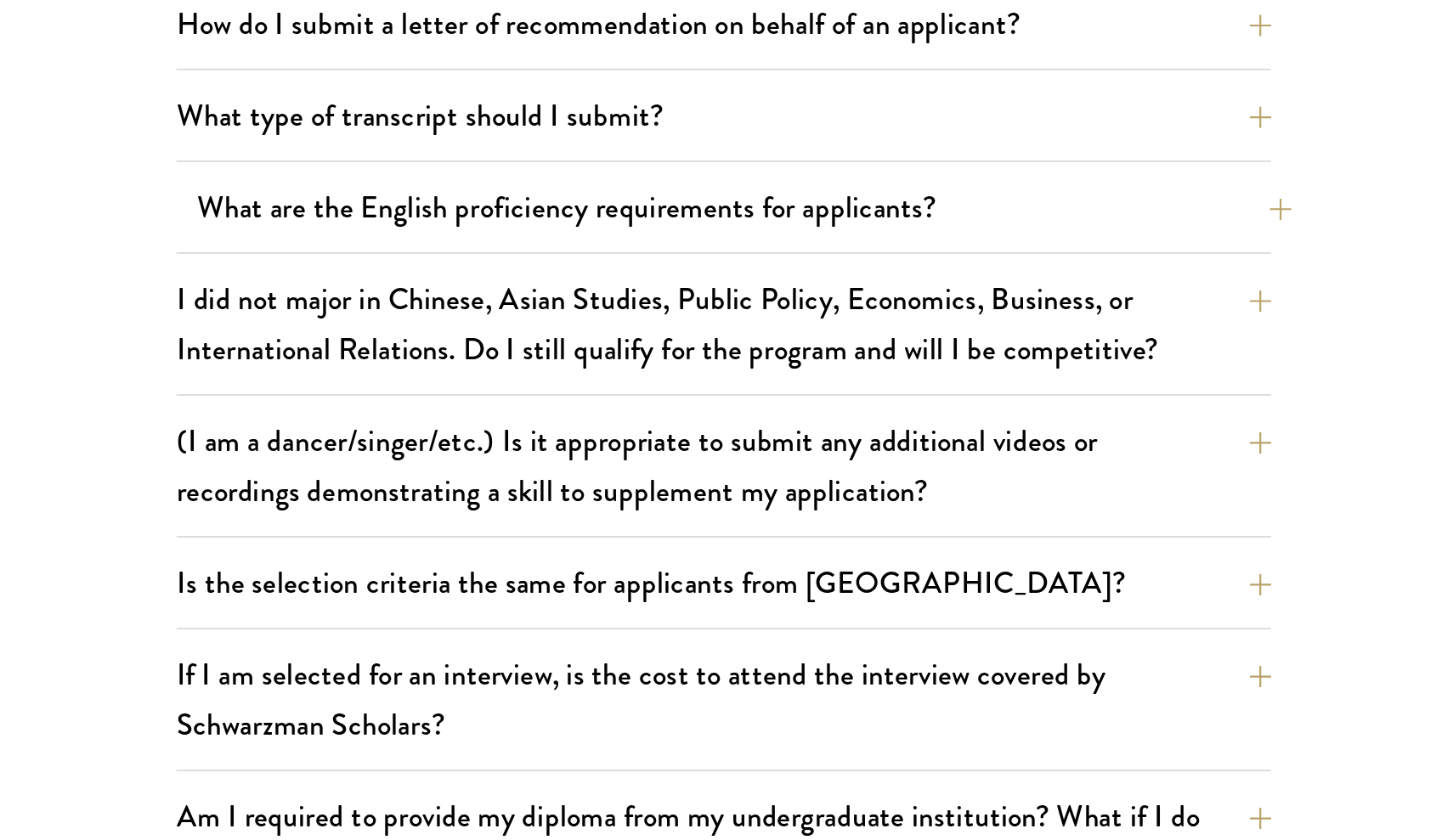
click at [595, 423] on button "What are the English proficiency requirements for applicants?" at bounding box center [828, 442] width 688 height 39
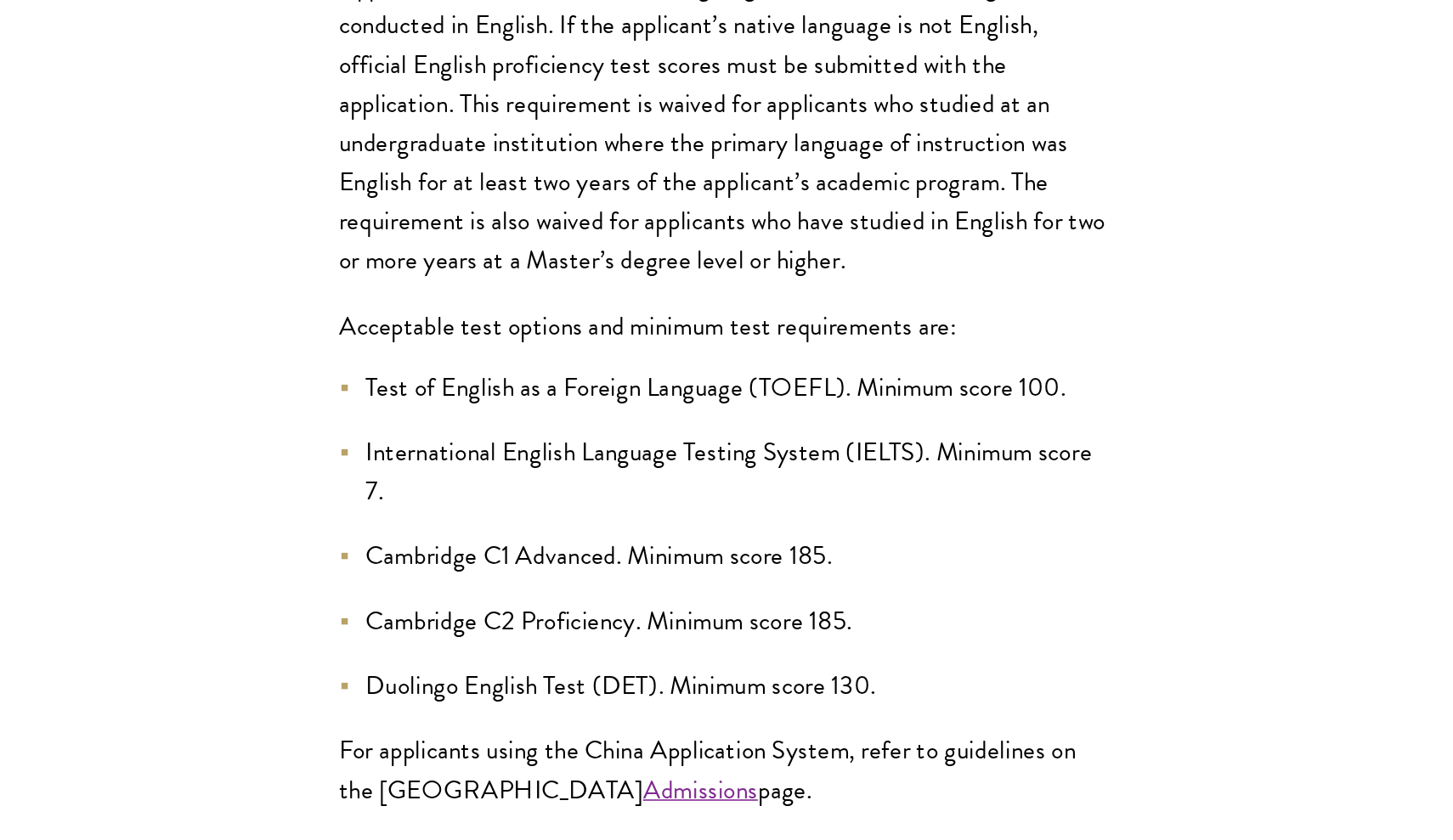
scroll to position [1232, 0]
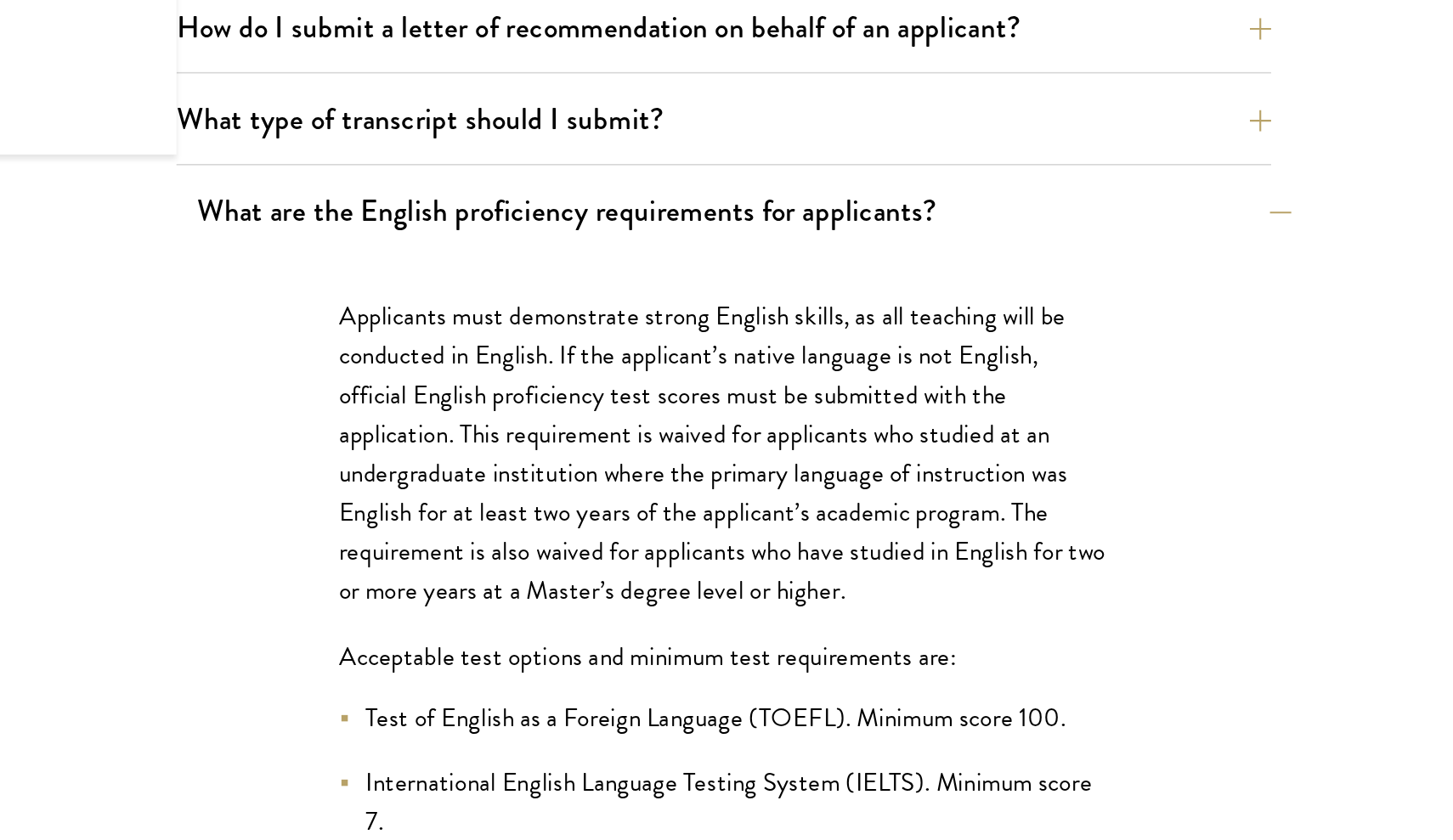
click at [596, 216] on button "What are the English proficiency requirements for applicants?" at bounding box center [828, 235] width 688 height 39
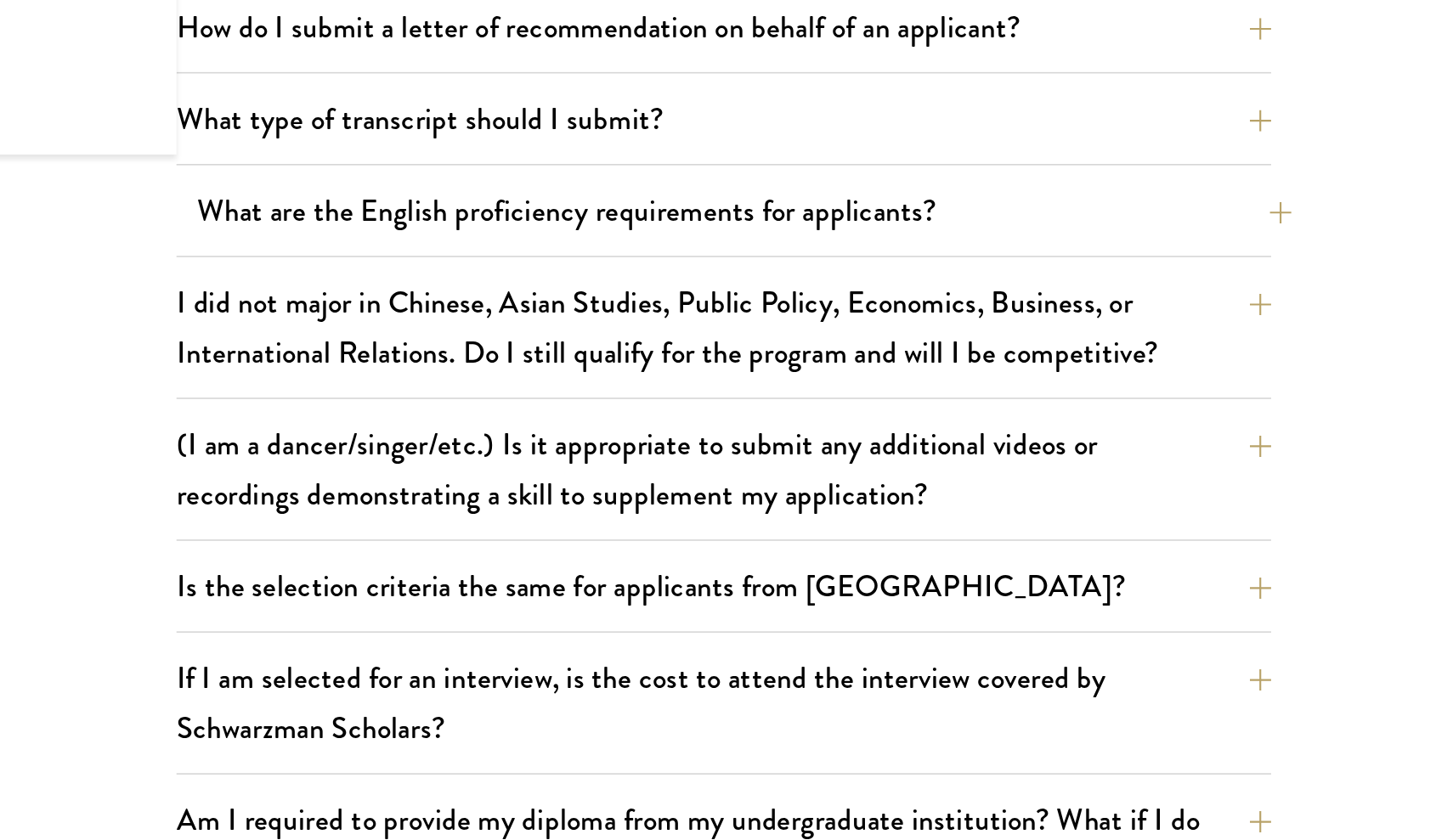
click at [596, 216] on button "What are the English proficiency requirements for applicants?" at bounding box center [828, 235] width 688 height 39
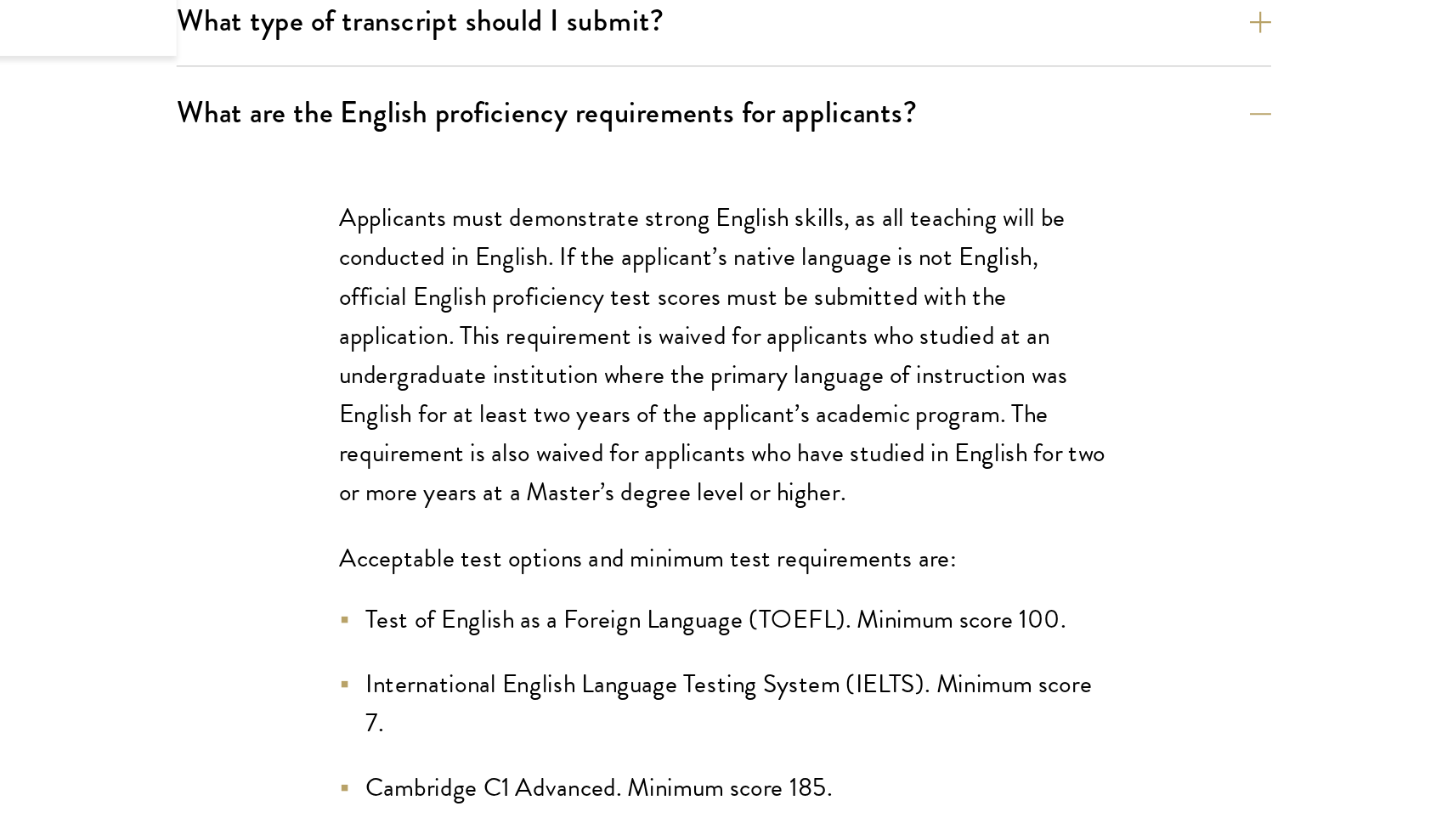
scroll to position [981, 0]
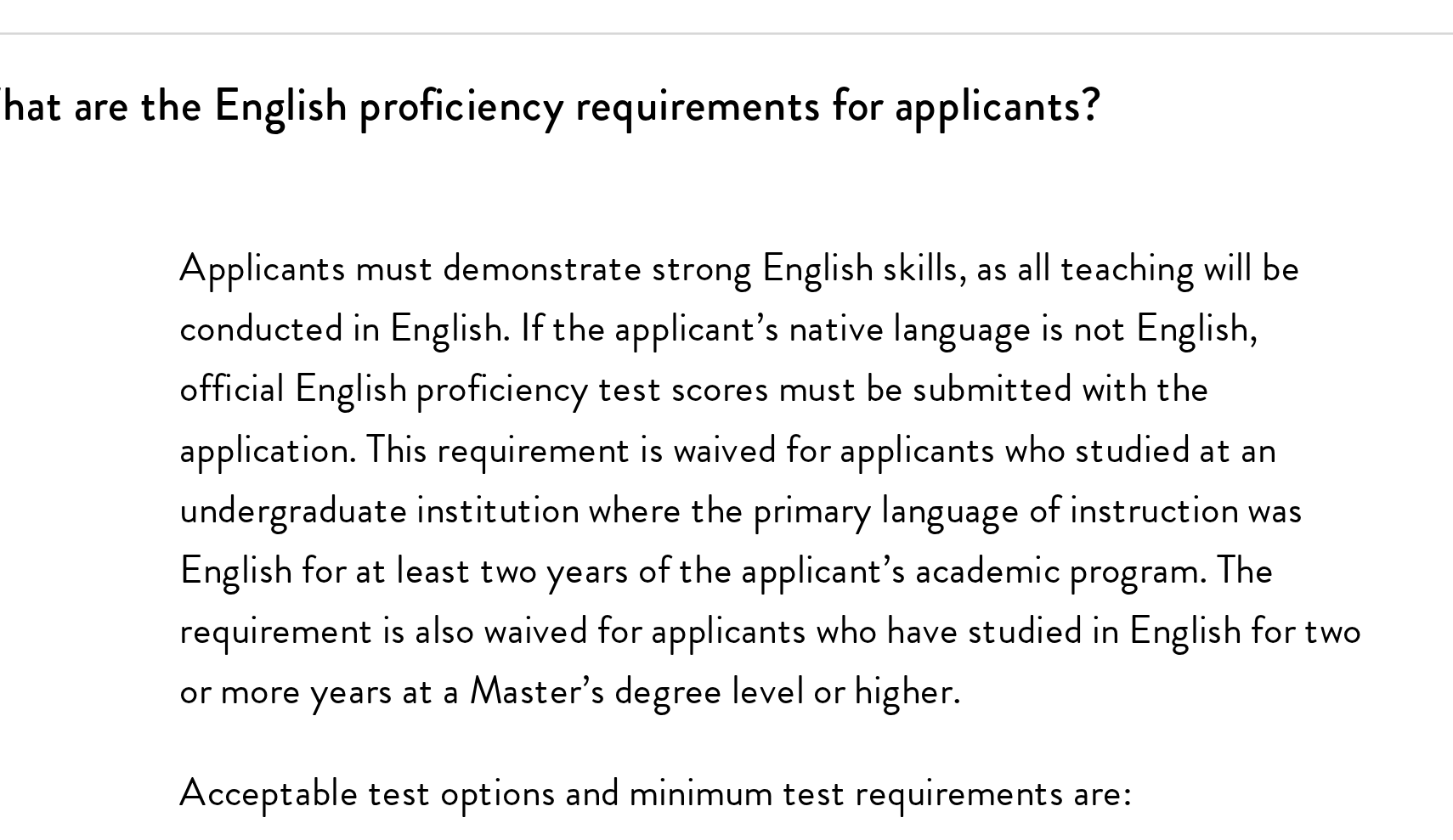
click at [484, 467] on button "What are the English proficiency requirements for applicants?" at bounding box center [828, 486] width 688 height 39
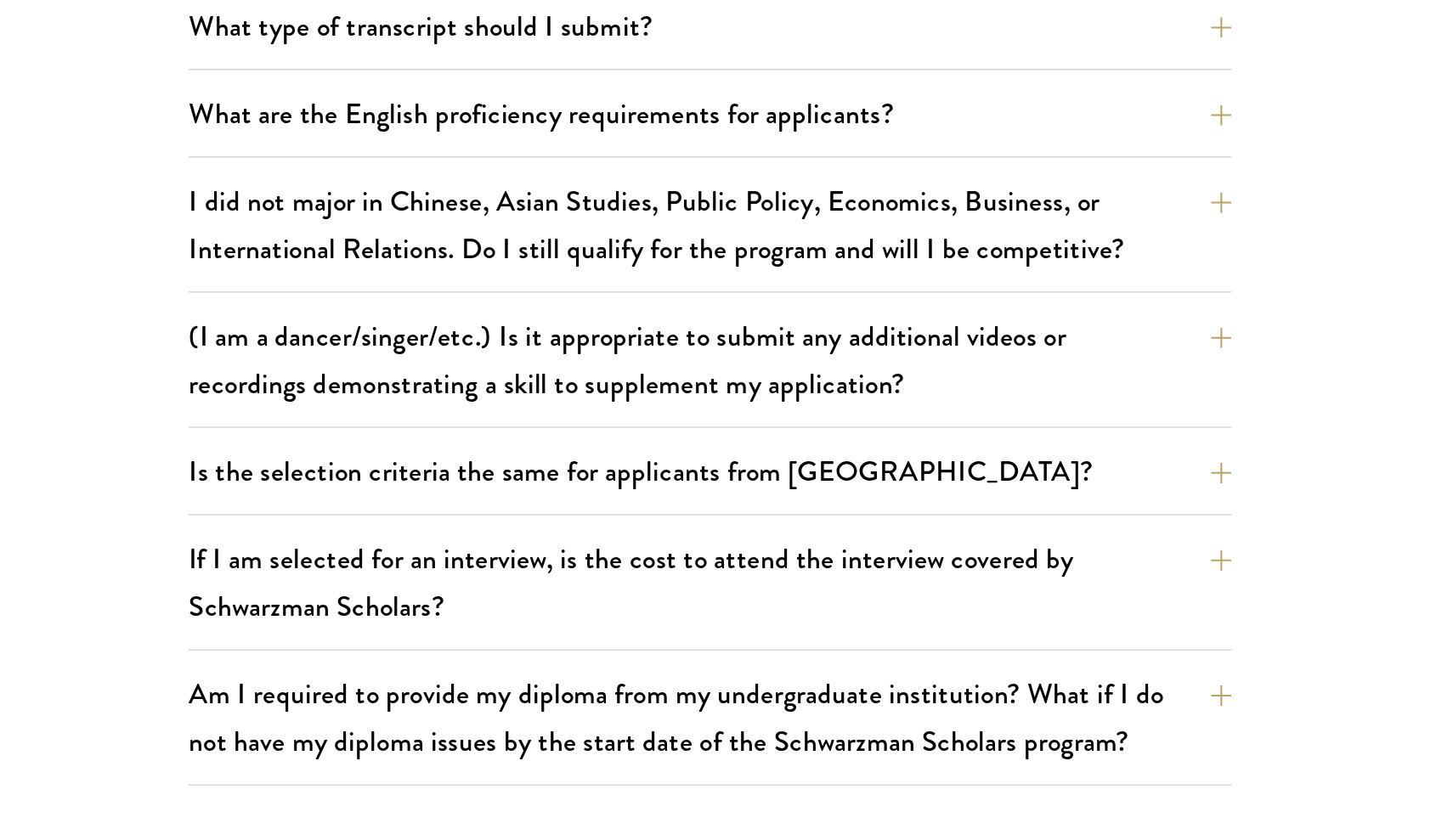
scroll to position [1111, 0]
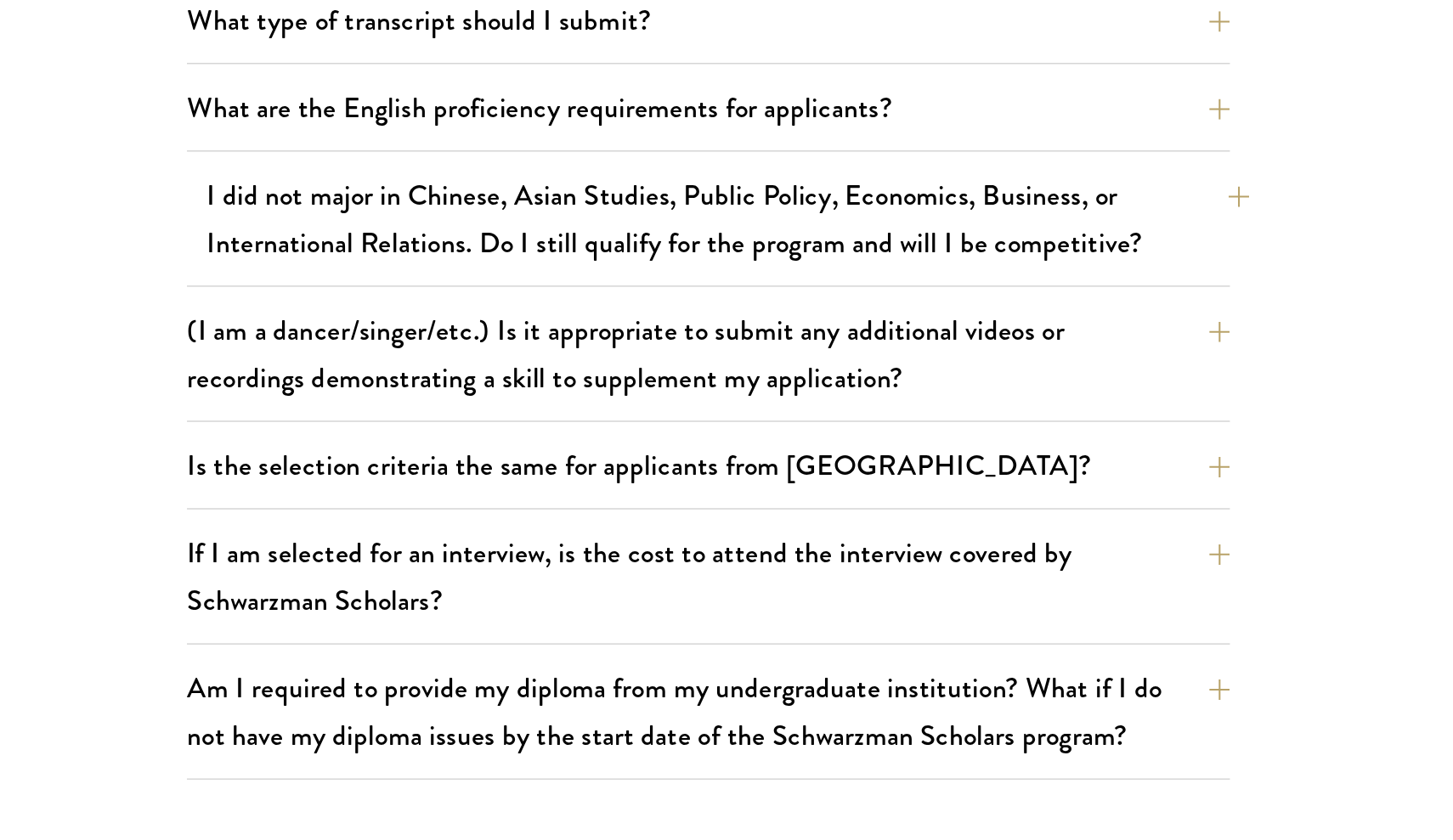
click at [576, 395] on button "I did not major in Chinese, Asian Studies, Public Policy, Economics, Business, …" at bounding box center [828, 429] width 688 height 69
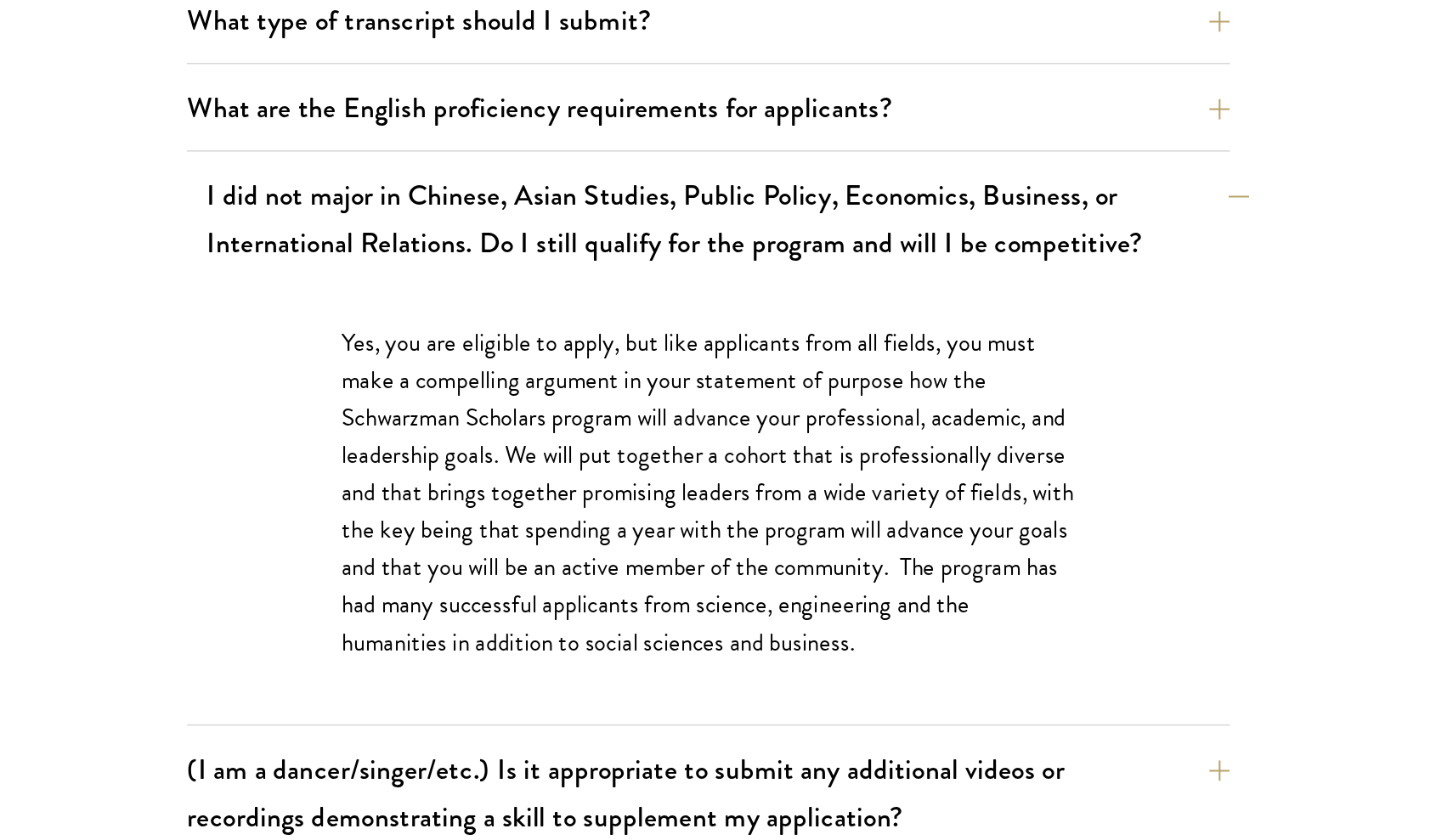
click at [576, 395] on button "I did not major in Chinese, Asian Studies, Public Policy, Economics, Business, …" at bounding box center [828, 429] width 688 height 69
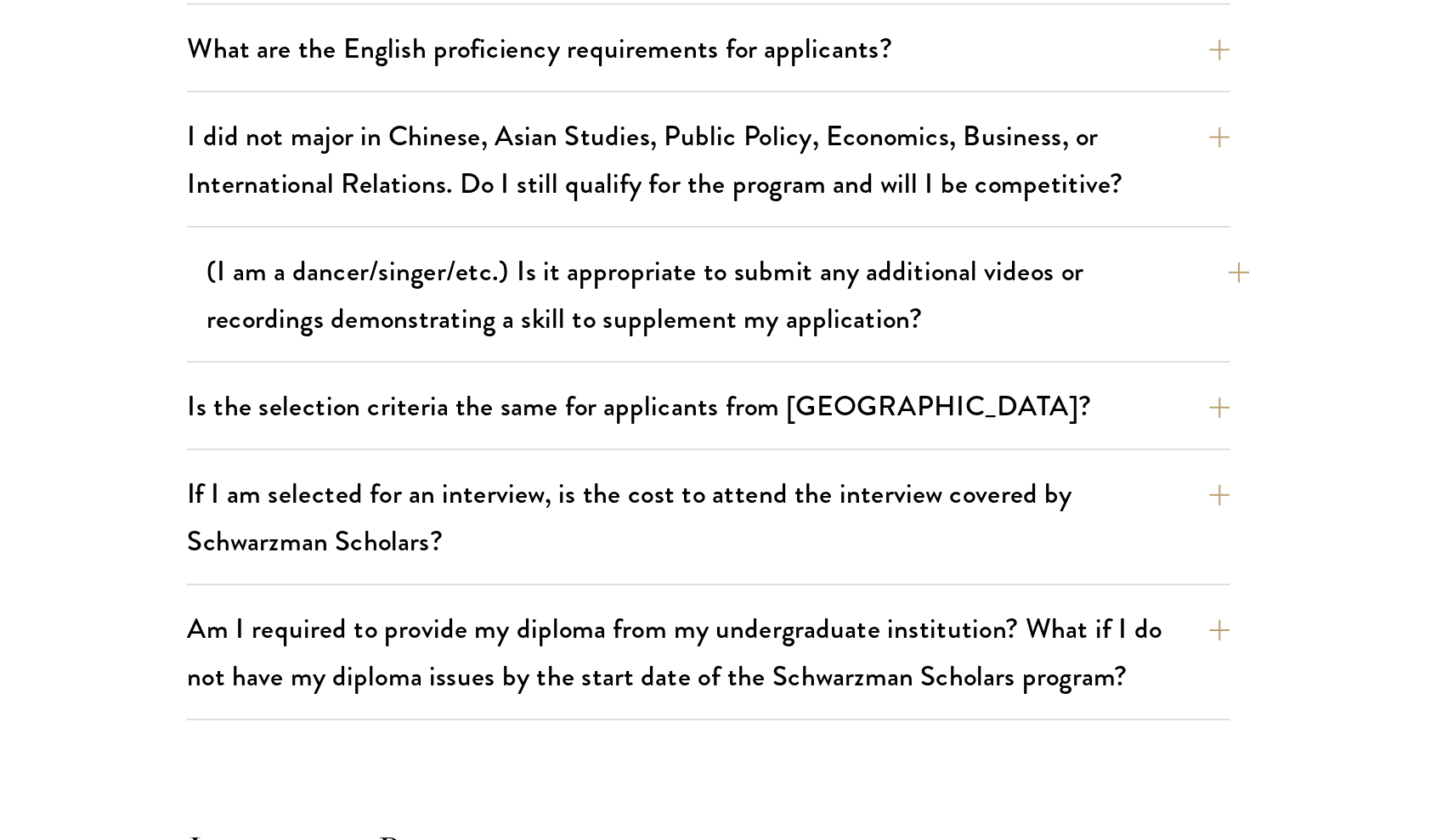
scroll to position [1150, 0]
click at [563, 444] on button "(I am a dancer/singer/etc.) Is it appropriate to submit any additional videos o…" at bounding box center [828, 479] width 688 height 69
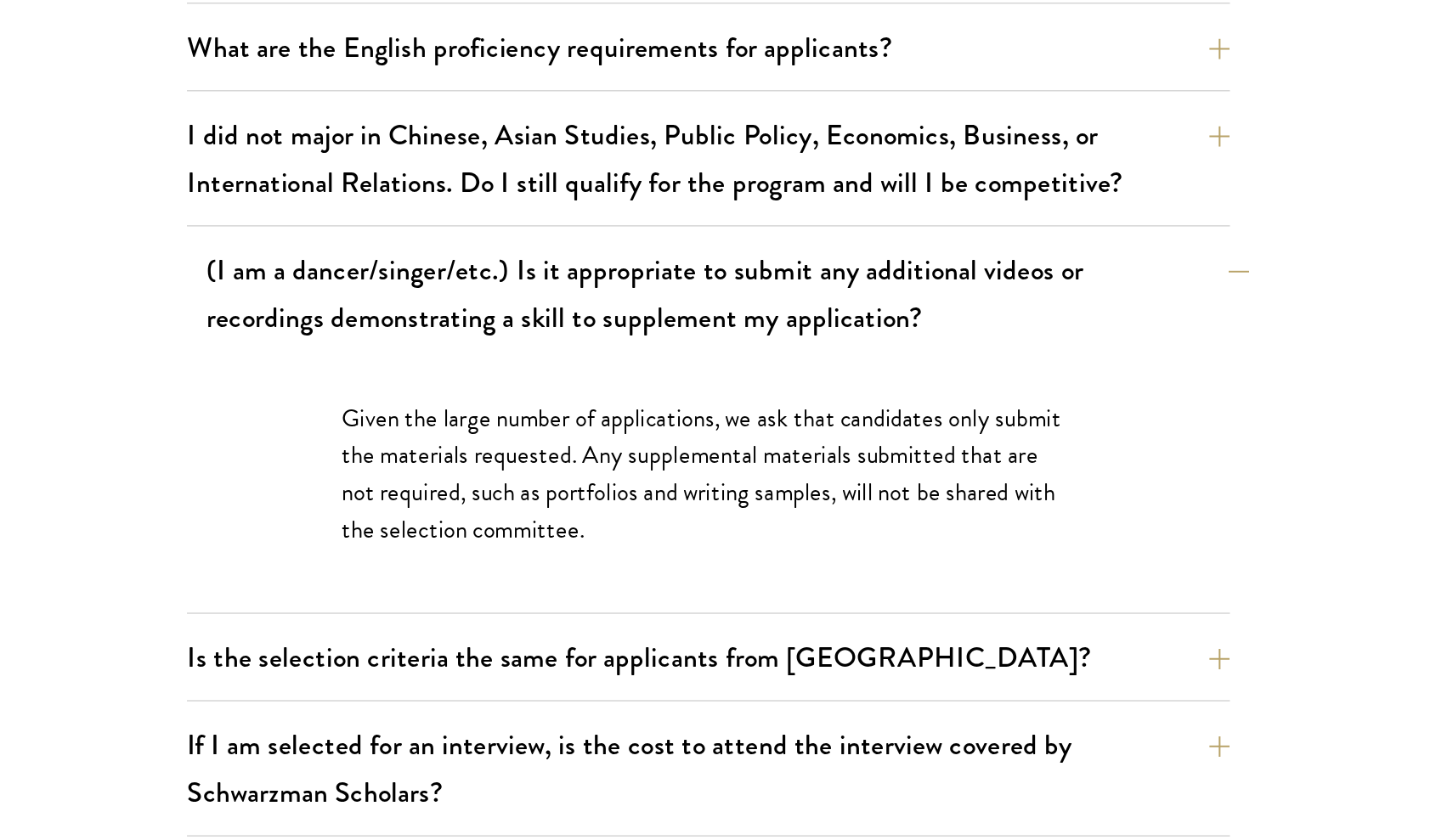
click at [561, 444] on button "(I am a dancer/singer/etc.) Is it appropriate to submit any additional videos o…" at bounding box center [828, 479] width 688 height 69
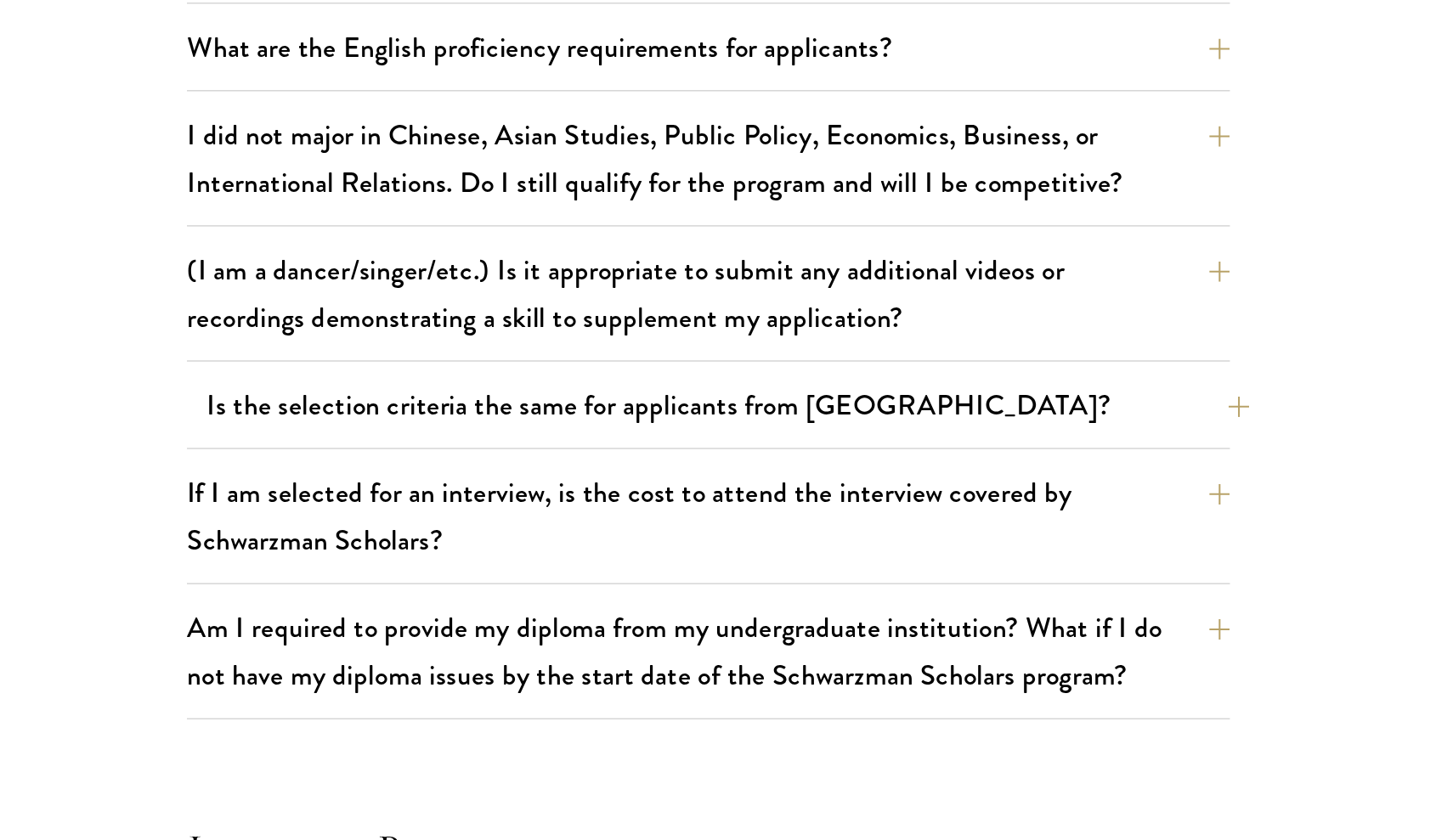
click at [568, 534] on button "Is the selection criteria the same for applicants from China?" at bounding box center [828, 552] width 688 height 39
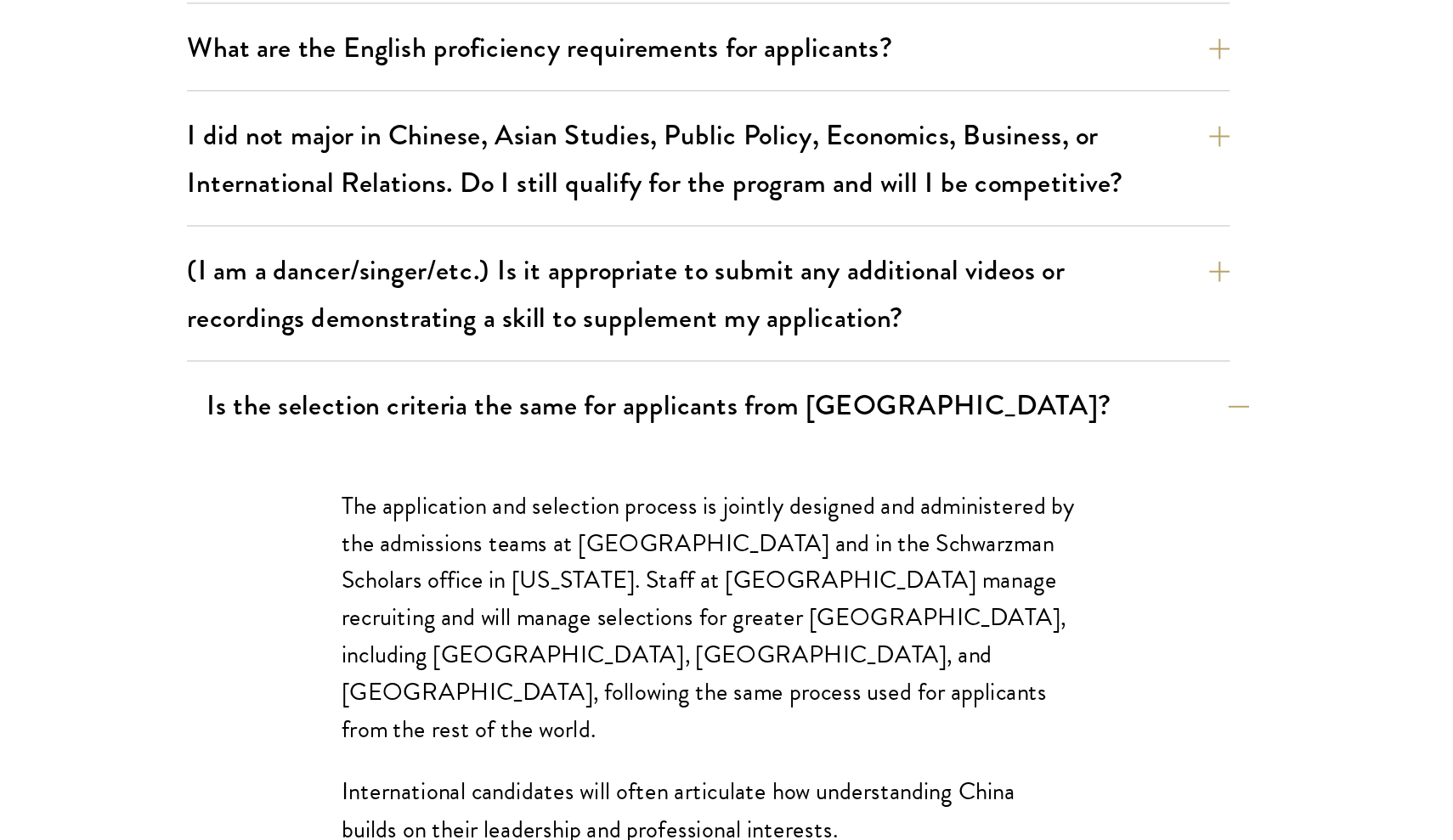
click at [567, 534] on button "Is the selection criteria the same for applicants from China?" at bounding box center [828, 552] width 688 height 39
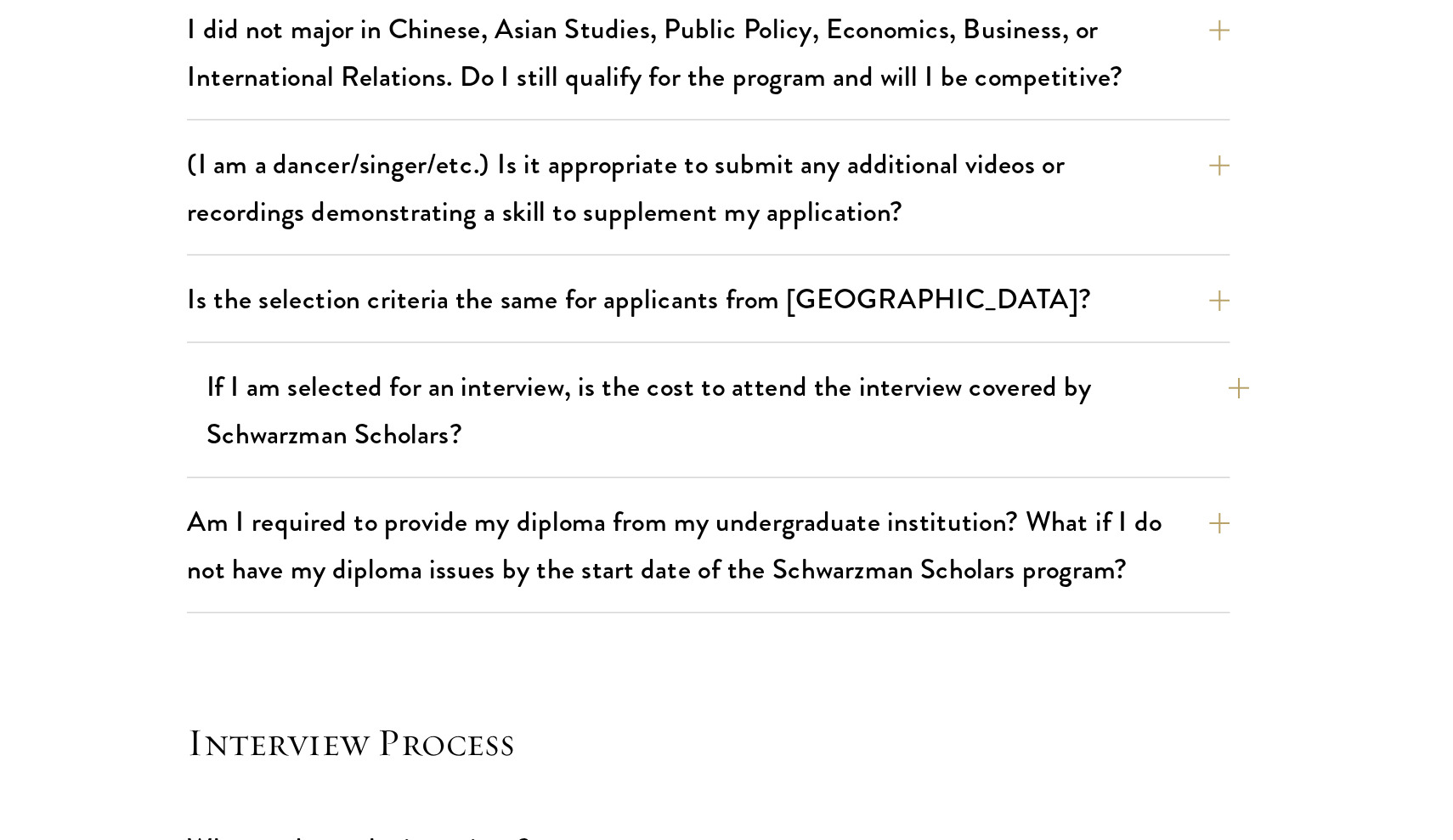
scroll to position [1221, 0]
click at [567, 521] on button "If I am selected for an interview, is the cost to attend the interview covered …" at bounding box center [828, 555] width 688 height 69
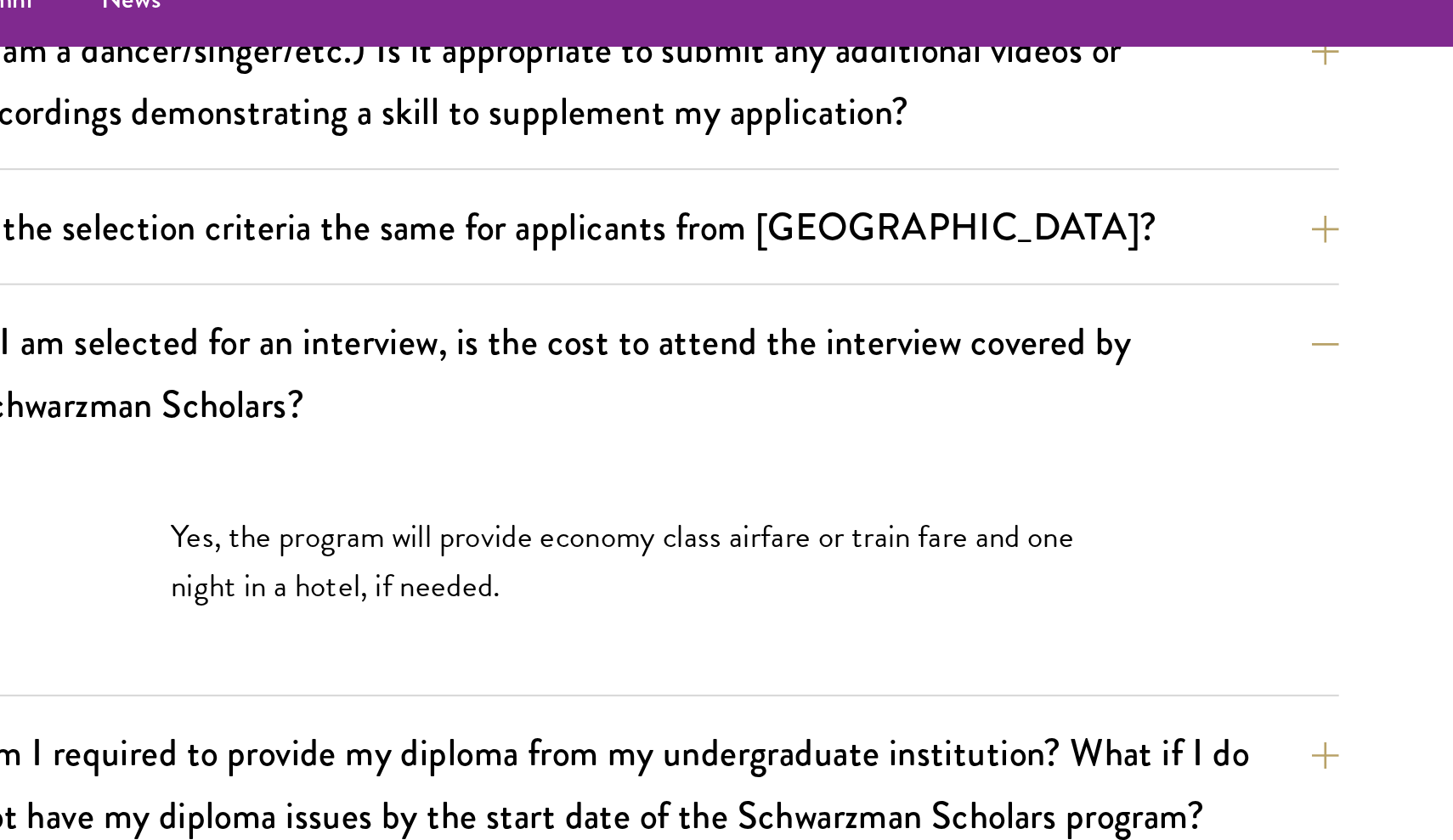
scroll to position [1526, 0]
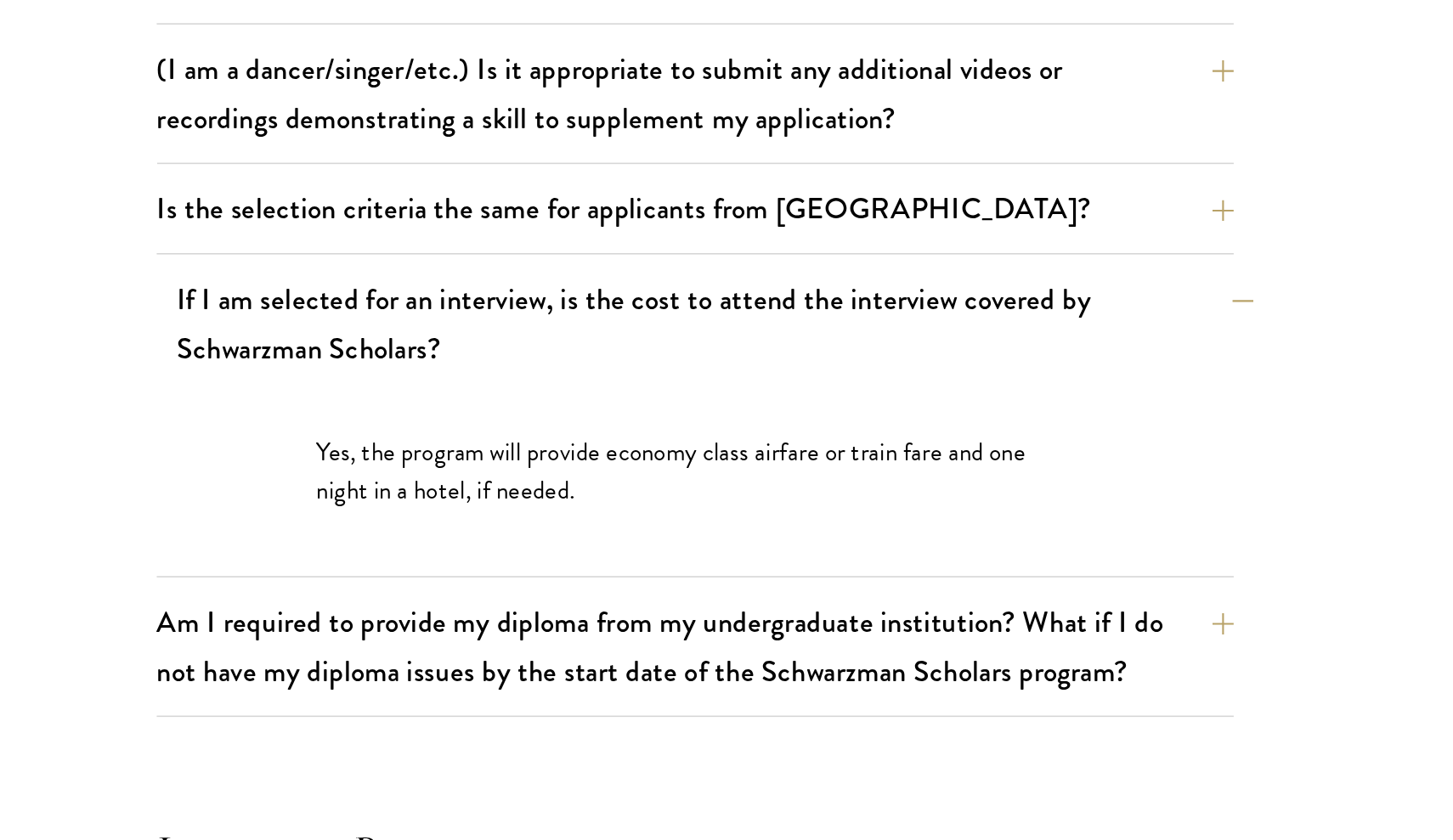
click at [559, 234] on button "If I am selected for an interview, is the cost to attend the interview covered …" at bounding box center [828, 251] width 688 height 69
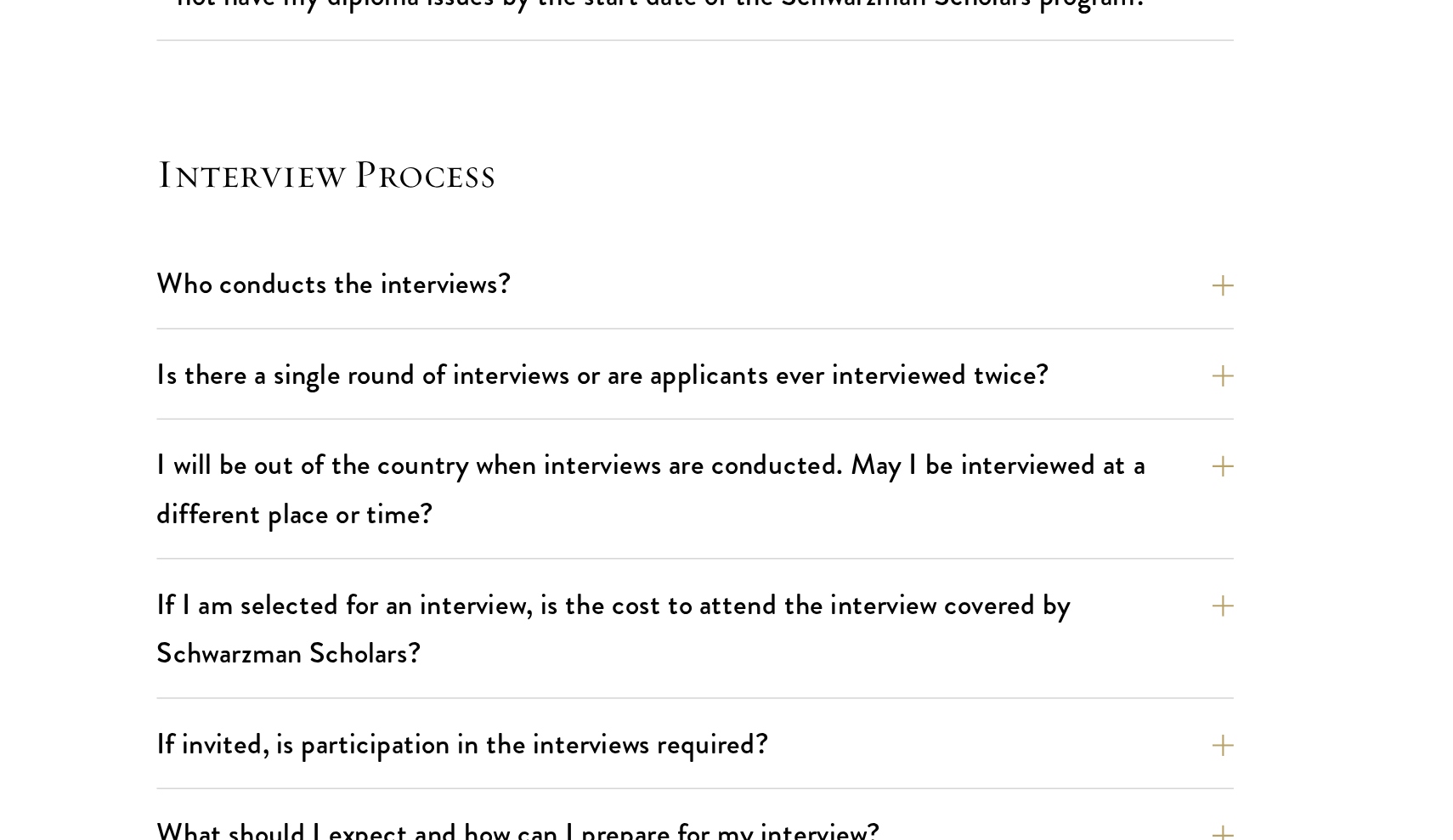
scroll to position [1605, 0]
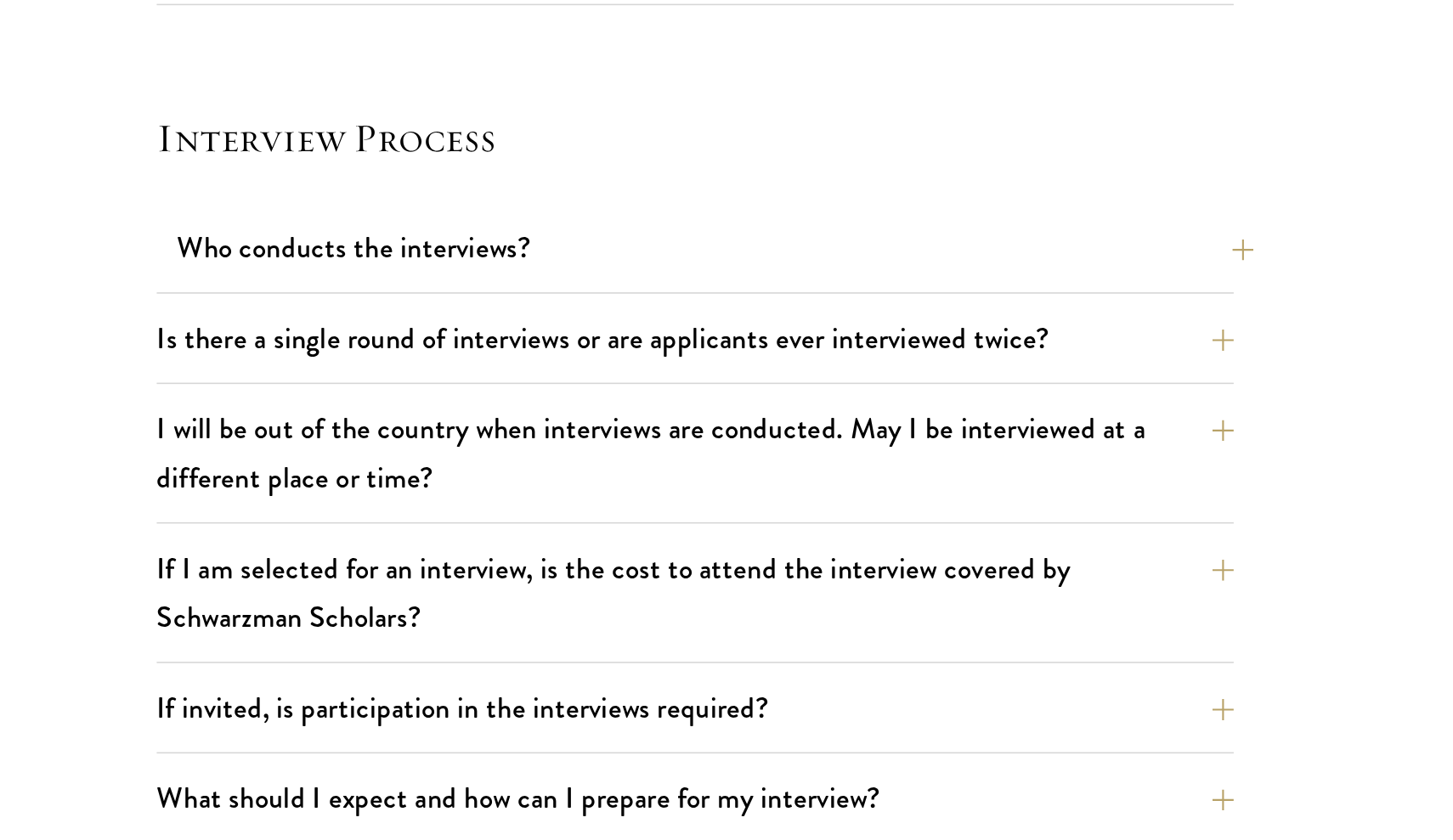
click at [591, 442] on button "Who conducts the interviews?" at bounding box center [828, 461] width 688 height 39
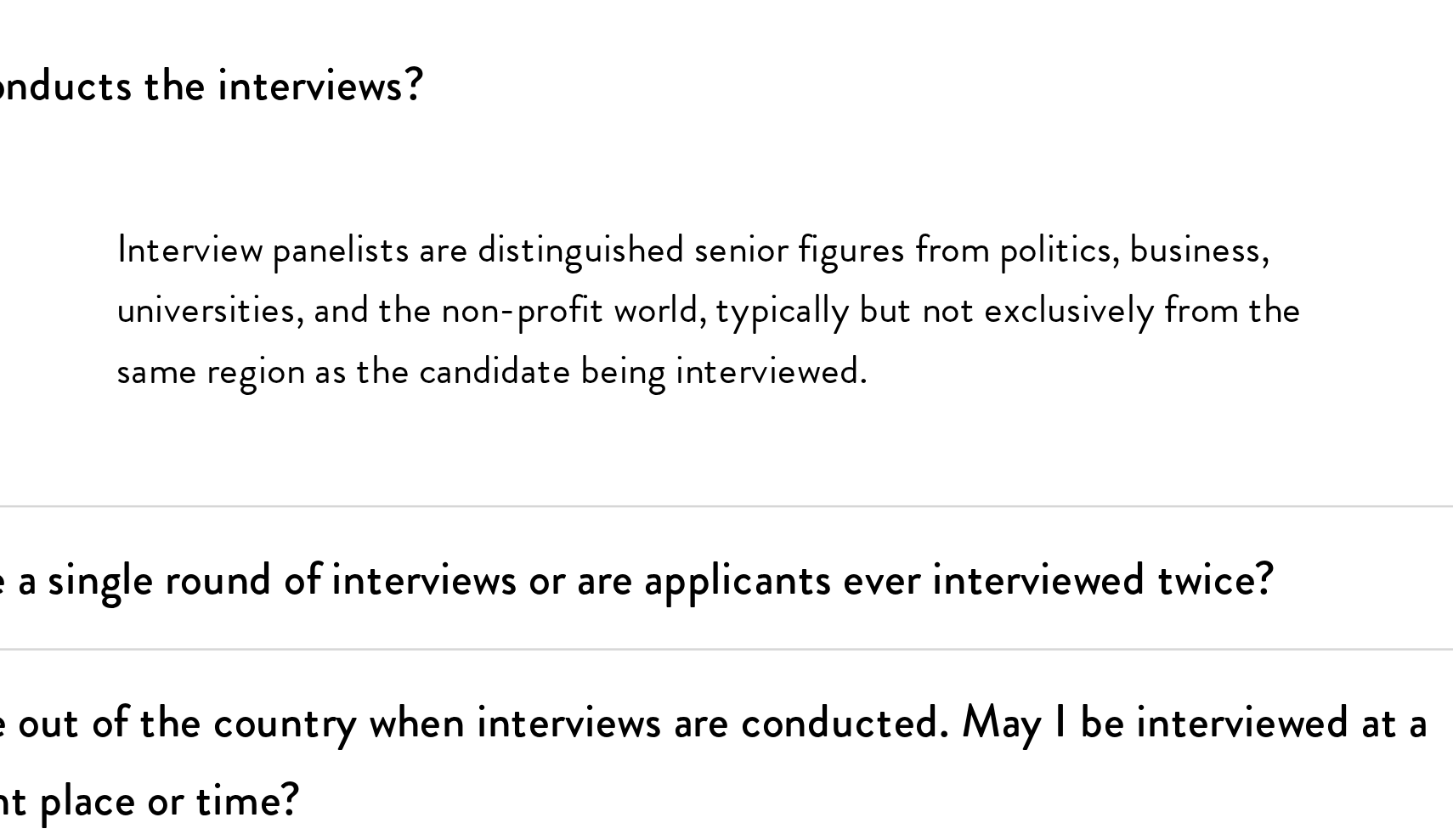
scroll to position [1918, 0]
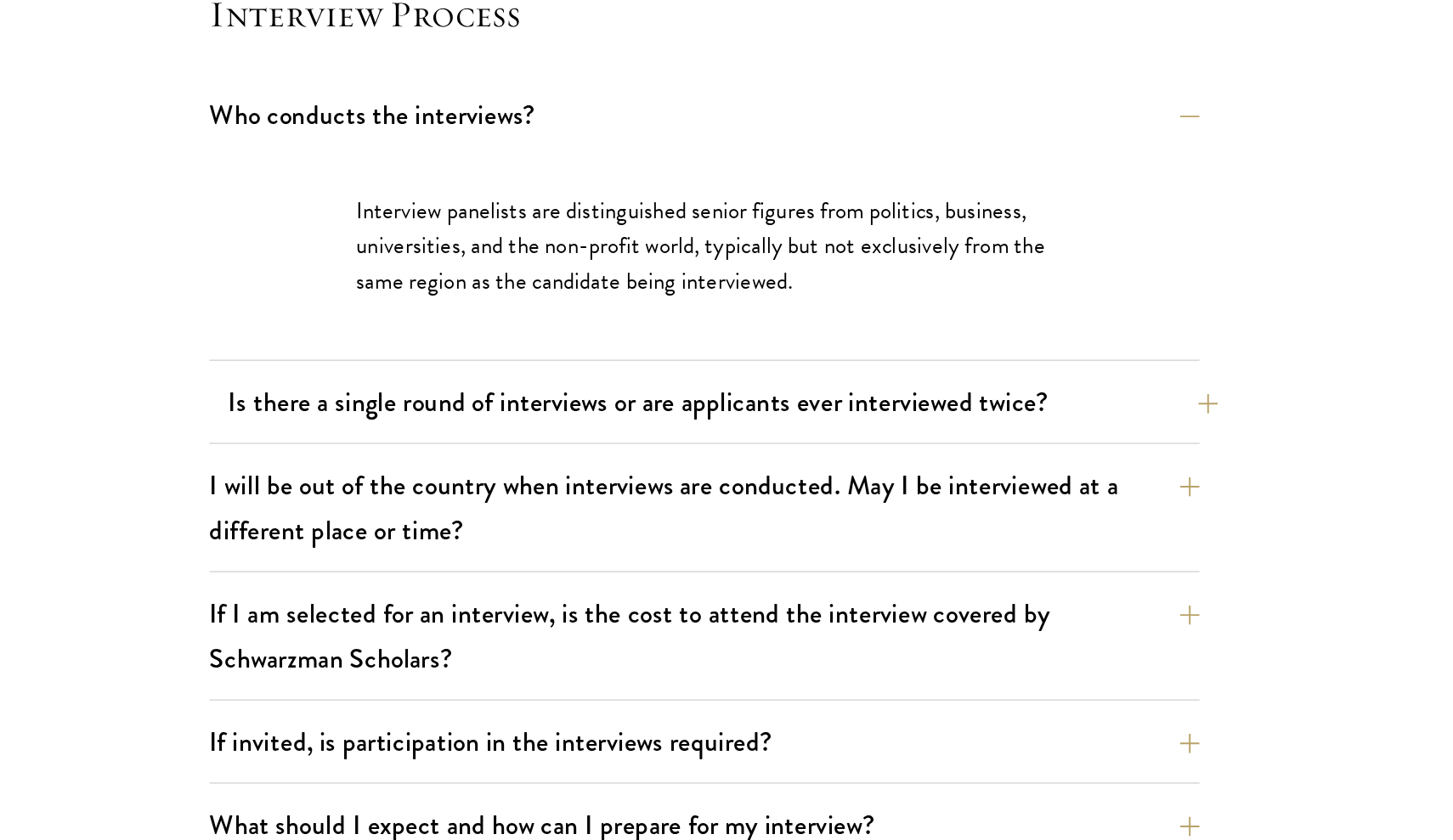
click at [492, 329] on button "Is there a single round of interviews or are applicants ever interviewed twice?" at bounding box center [828, 348] width 688 height 39
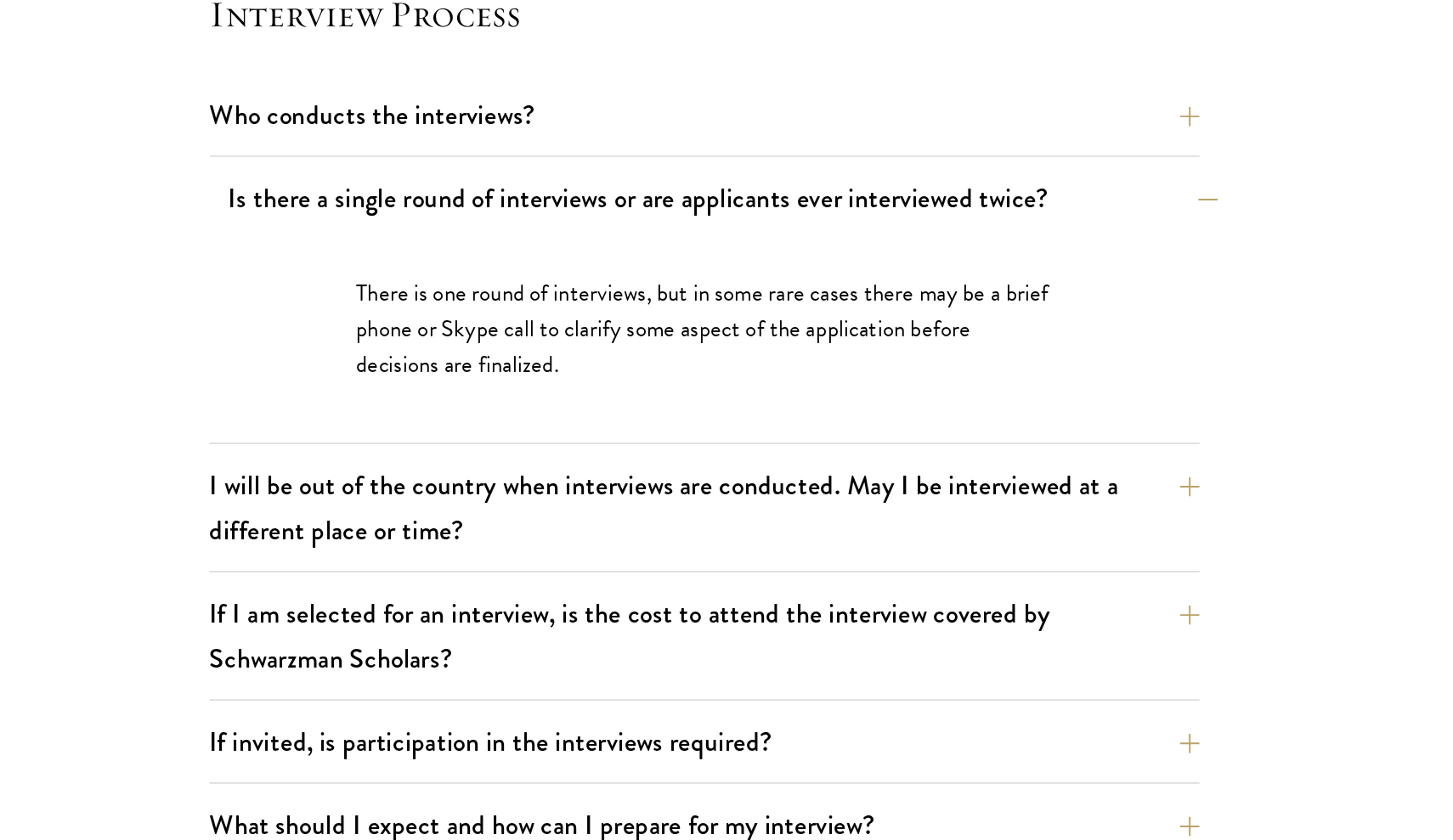
click at [534, 187] on button "Is there a single round of interviews or are applicants ever interviewed twice?" at bounding box center [828, 206] width 688 height 39
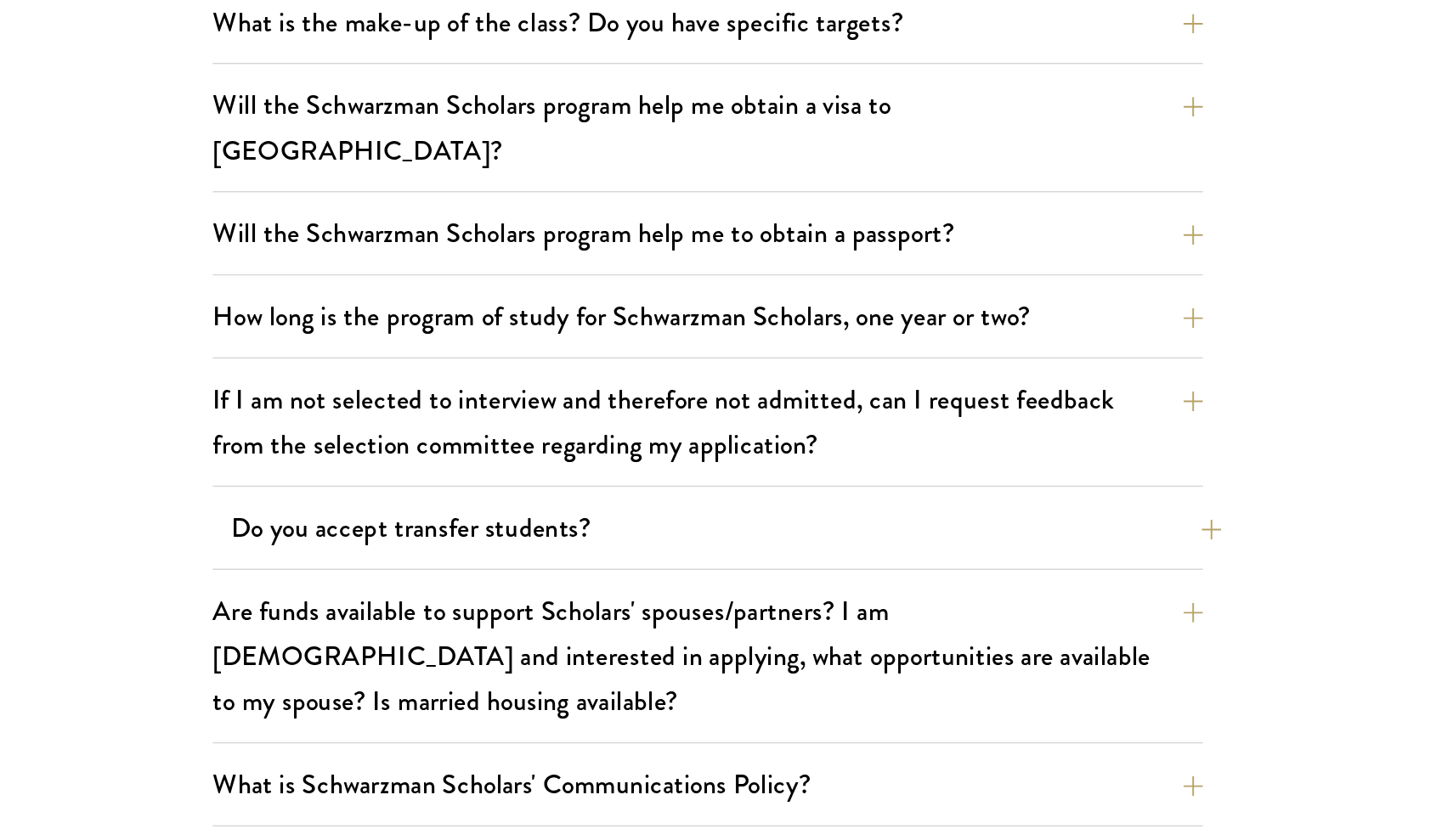
scroll to position [2336, 0]
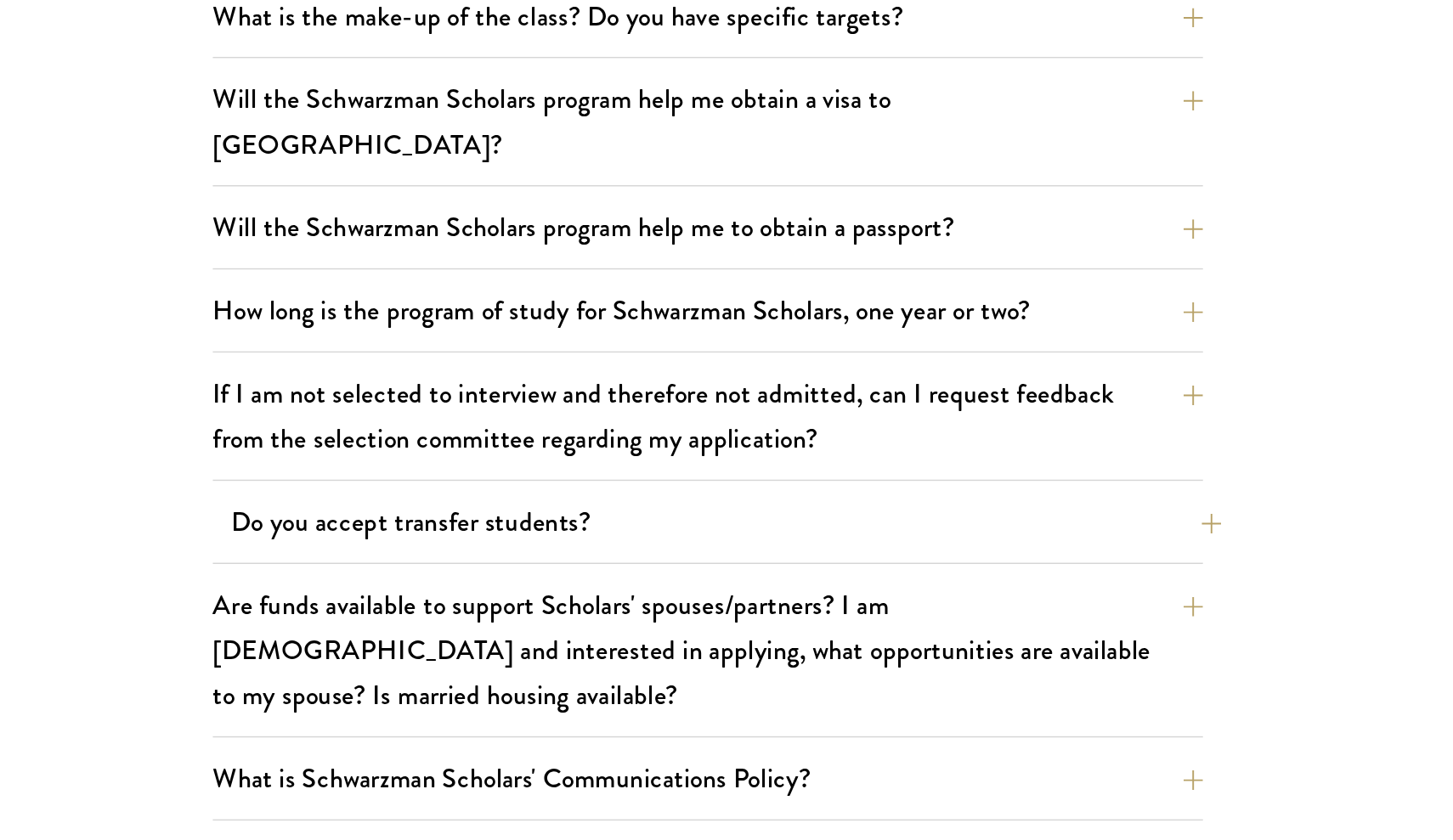
click at [484, 600] on button "Do you accept transfer students?" at bounding box center [828, 619] width 688 height 39
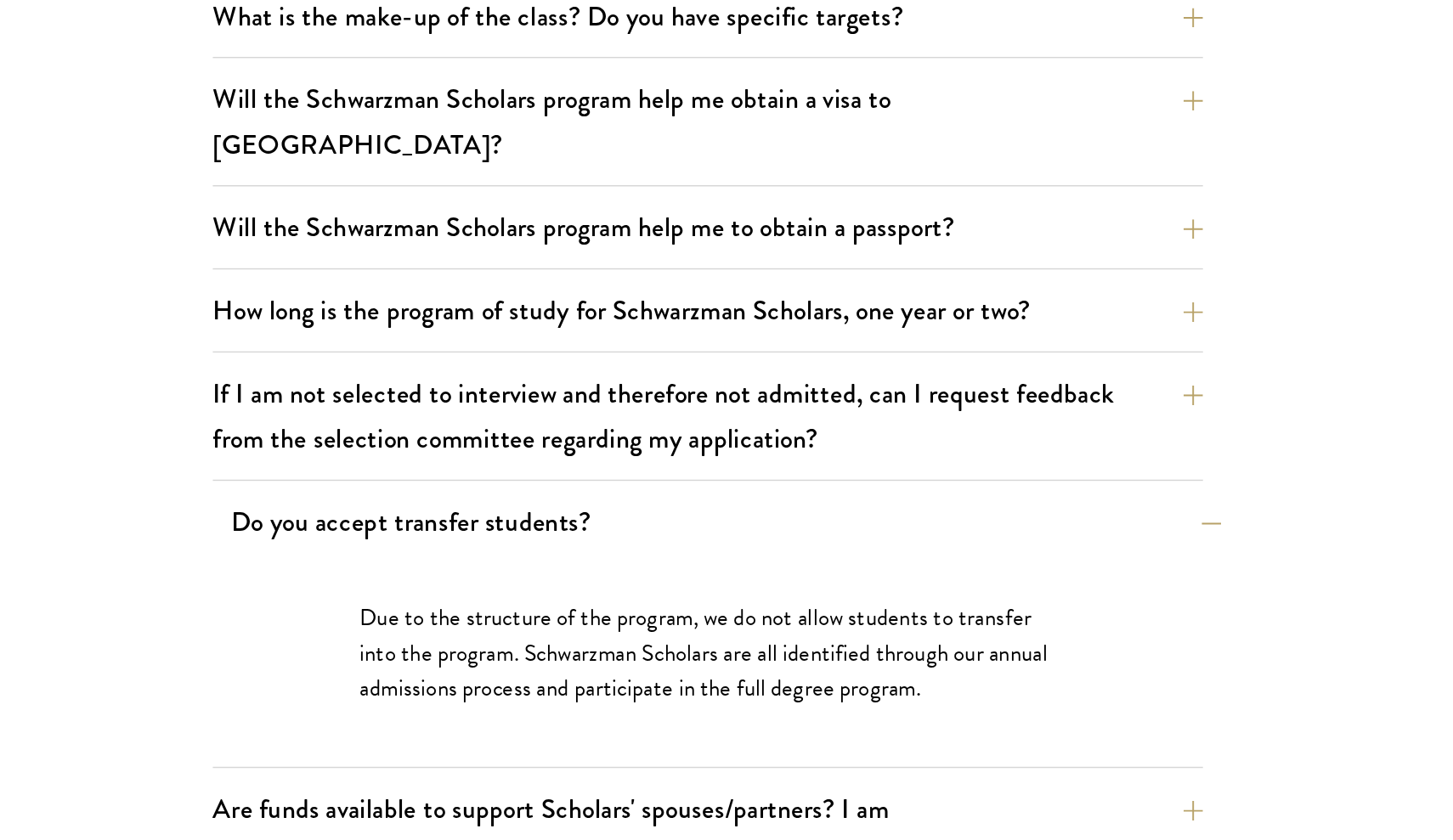
click at [491, 600] on button "Do you accept transfer students?" at bounding box center [828, 619] width 688 height 39
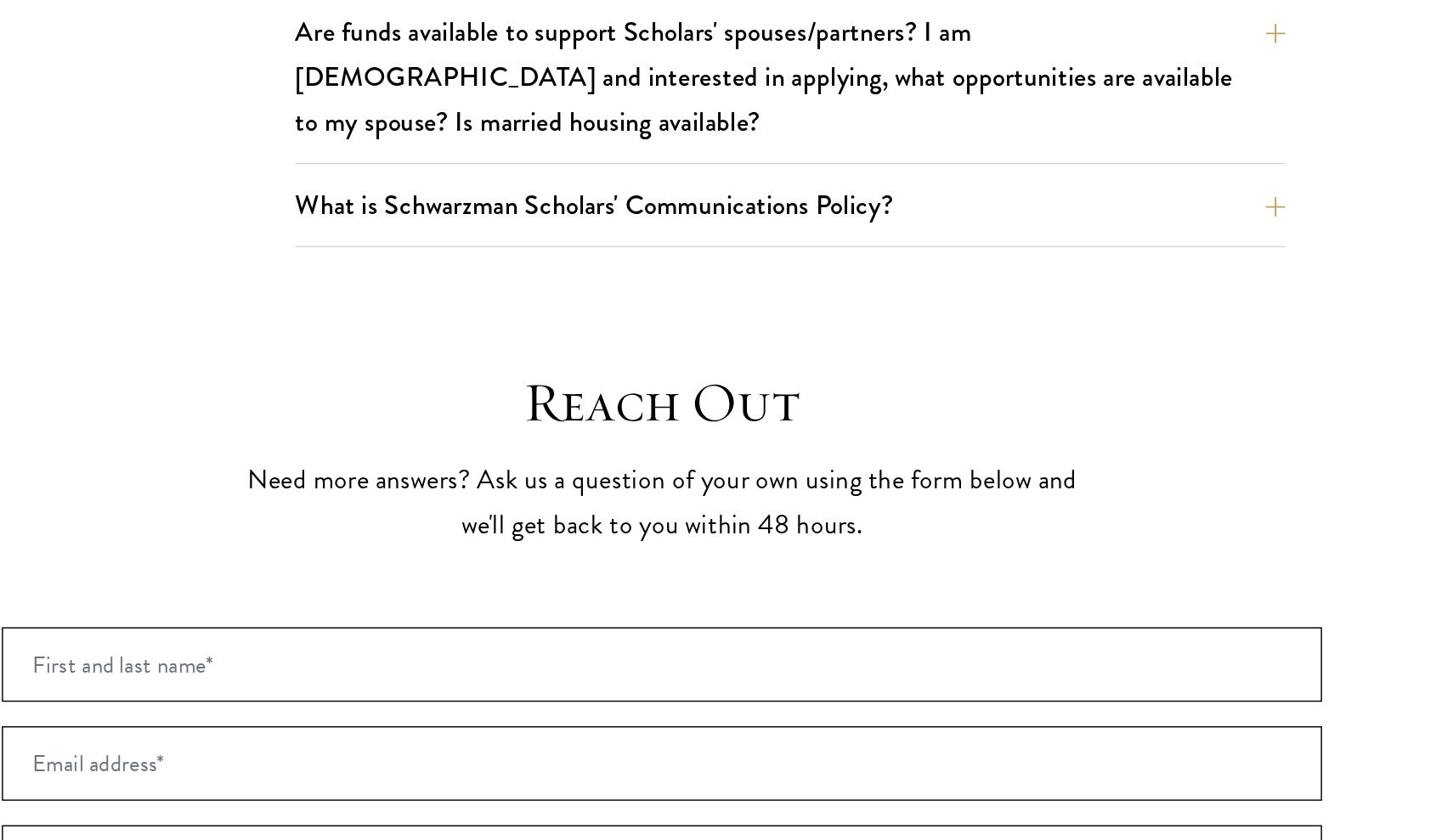
scroll to position [2736, 0]
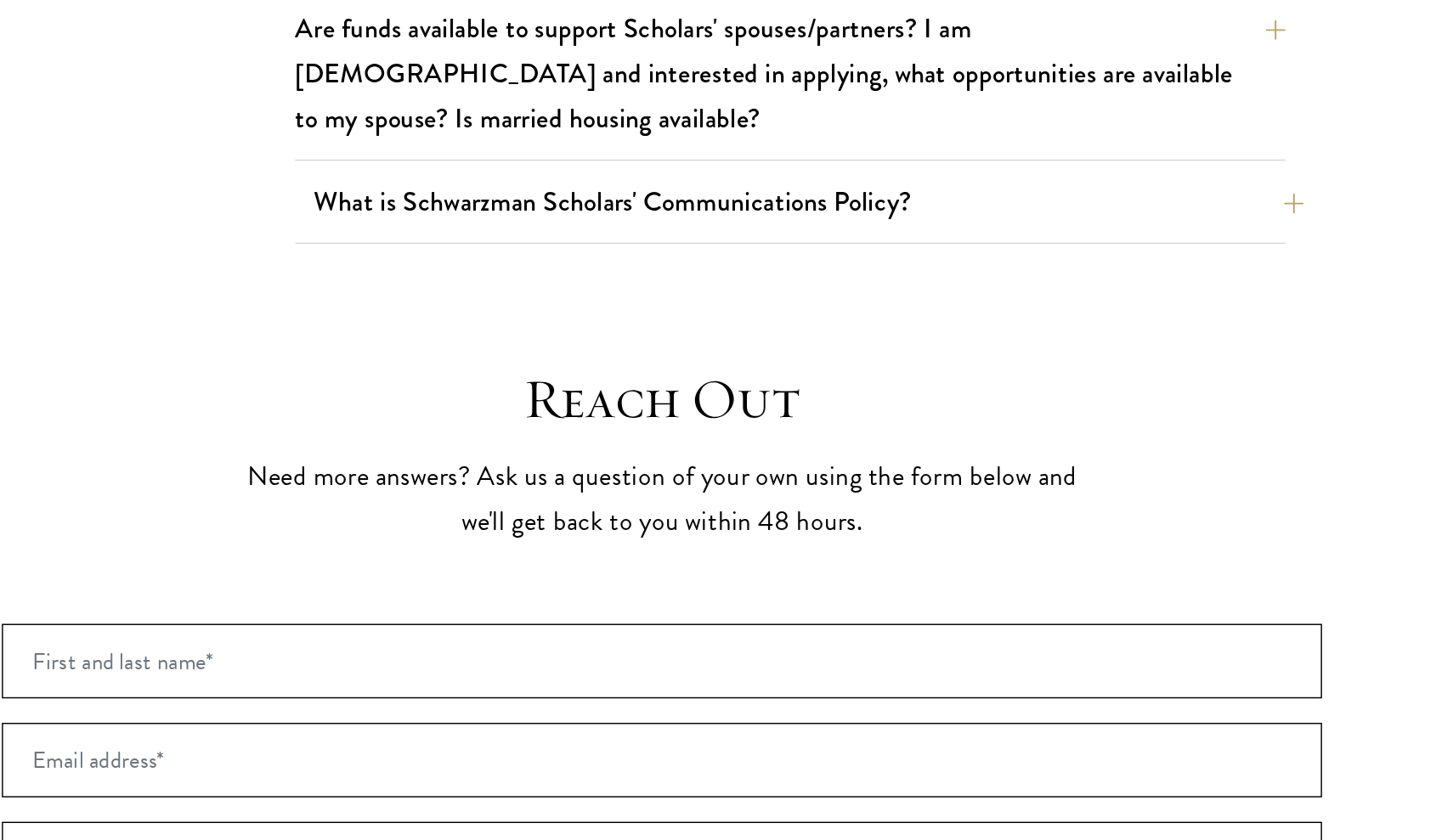
click at [591, 377] on button "What is Schwarzman Scholars' Communications Policy?" at bounding box center [828, 396] width 688 height 39
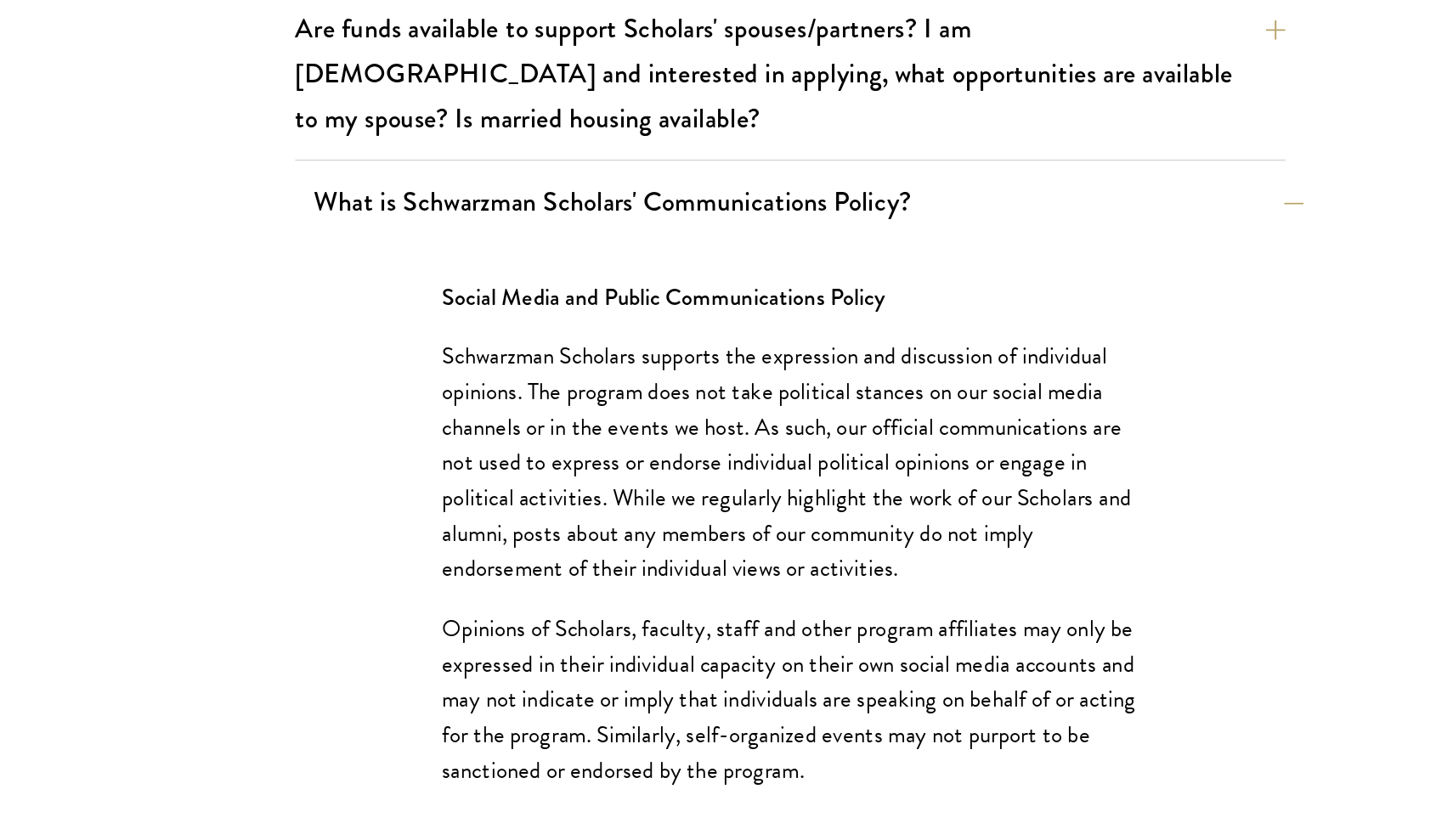
click at [591, 377] on button "What is Schwarzman Scholars' Communications Policy?" at bounding box center [828, 396] width 688 height 39
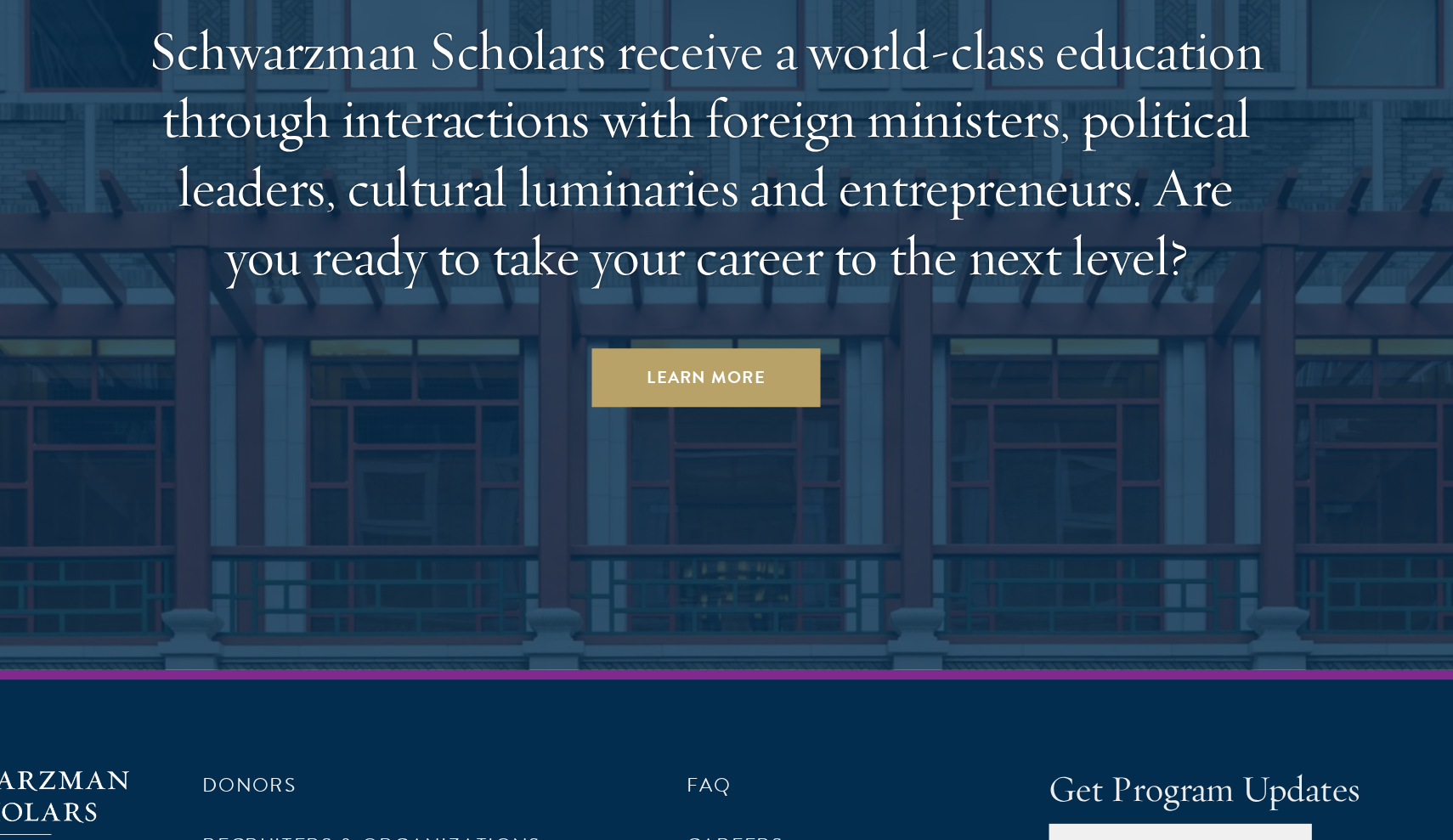
scroll to position [4279, 0]
